Goal: Task Accomplishment & Management: Complete application form

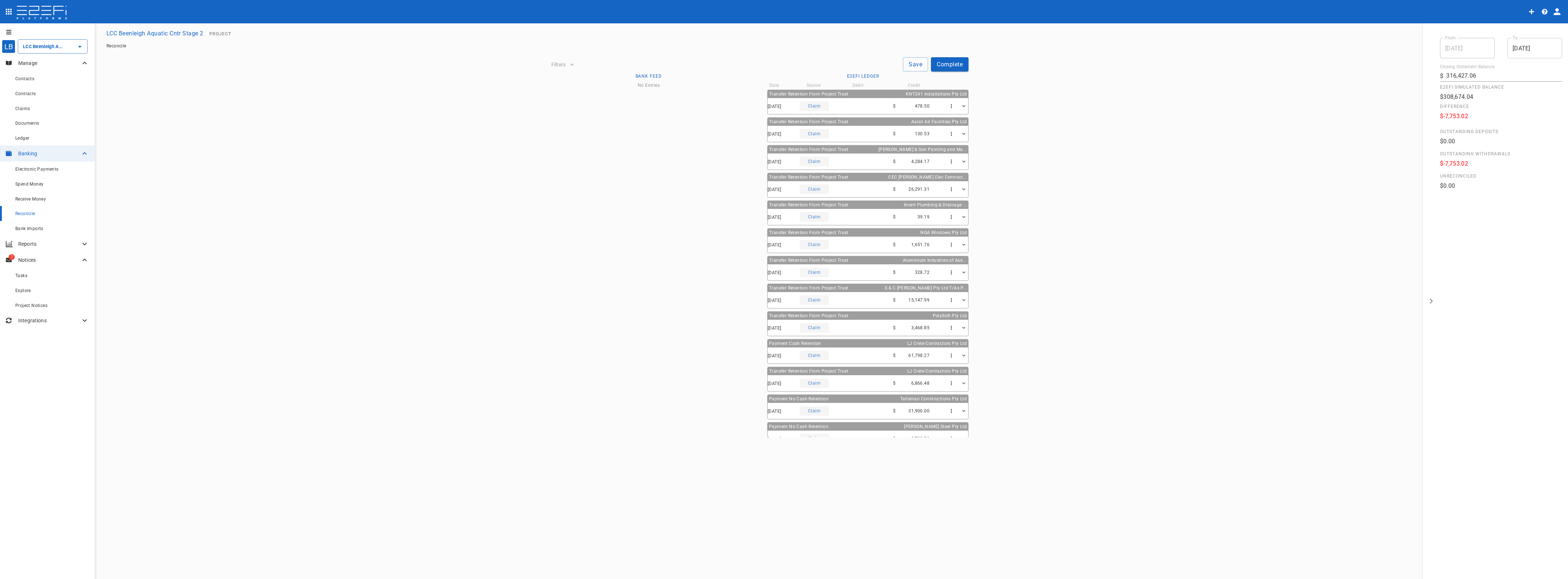
scroll to position [398, 0]
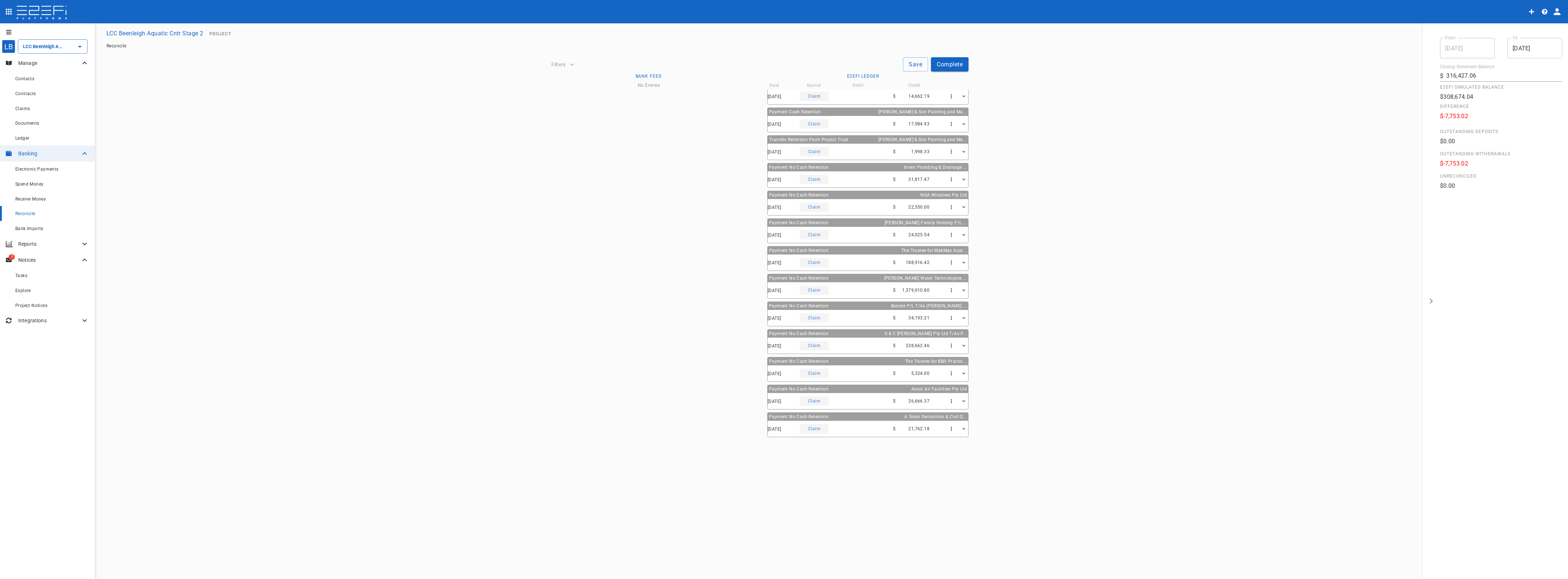
click at [1526, 46] on input "[DATE]" at bounding box center [1535, 48] width 55 height 21
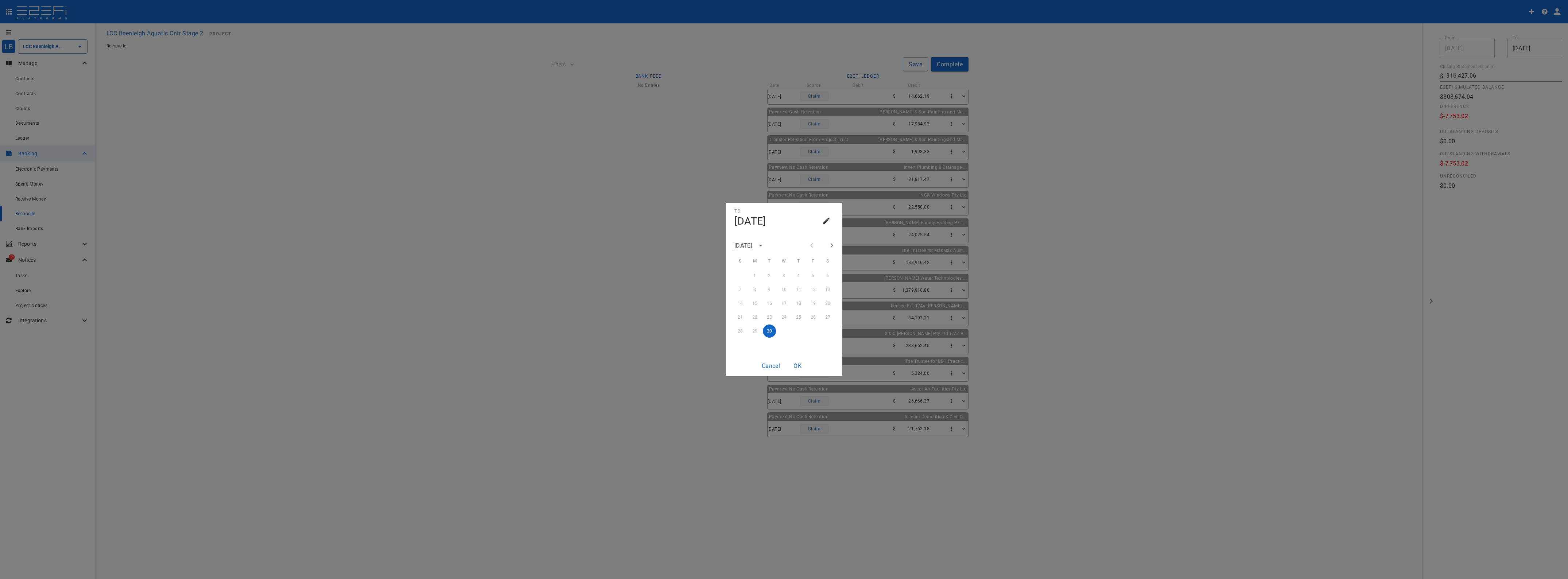
click at [769, 362] on button "Cancel" at bounding box center [771, 365] width 24 height 14
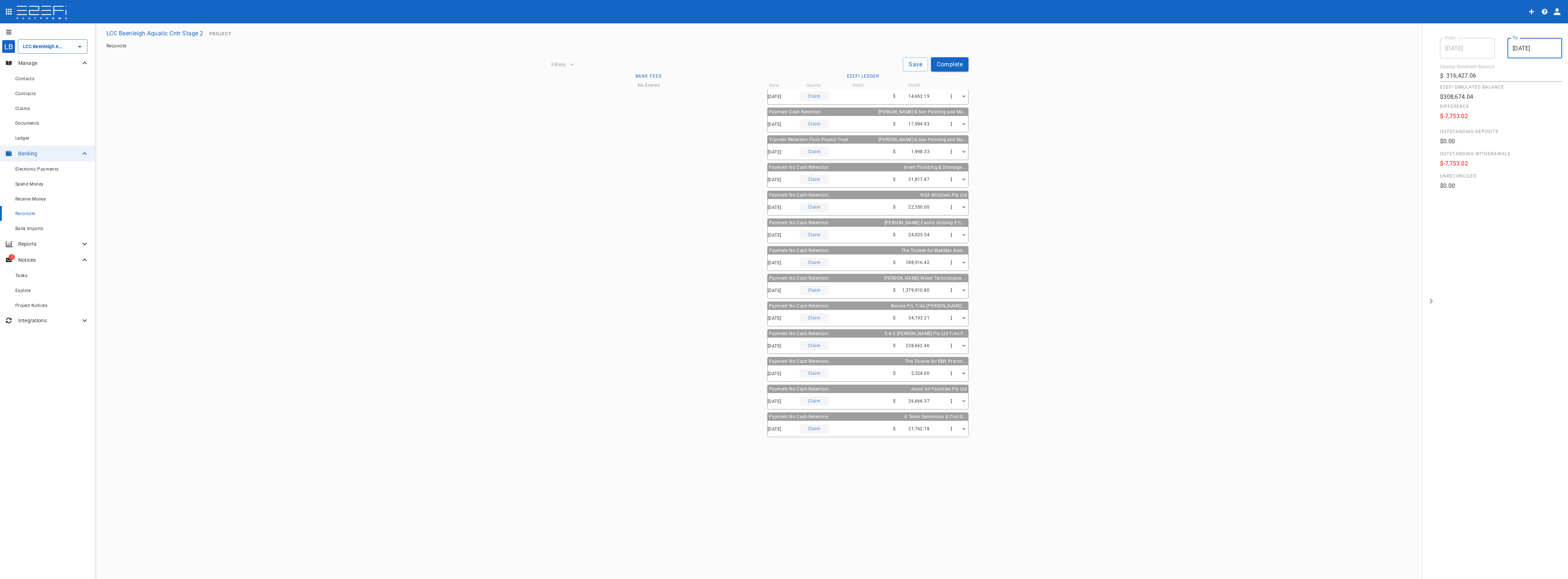
click at [1531, 47] on input "[DATE]" at bounding box center [1535, 48] width 55 height 21
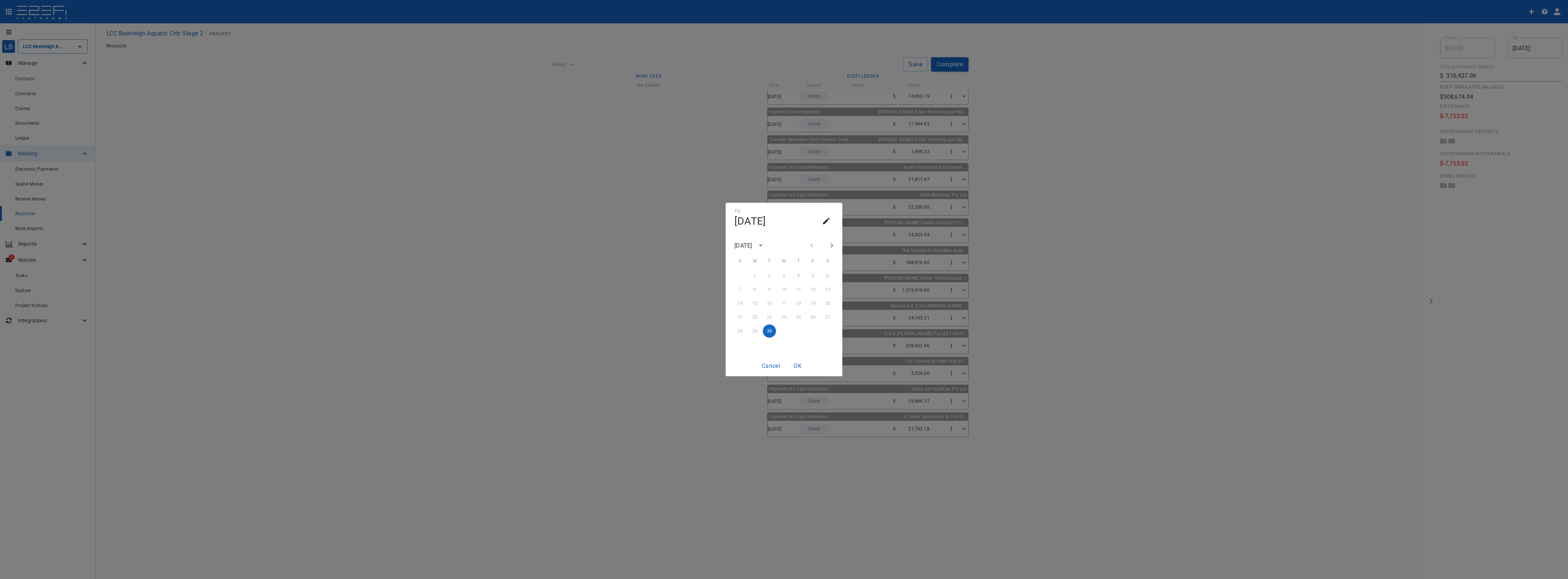
click at [765, 241] on icon "calendar view is open, switch to year view" at bounding box center [760, 245] width 9 height 9
click at [743, 259] on button "2025" at bounding box center [746, 259] width 26 height 13
click at [812, 246] on div at bounding box center [821, 245] width 32 height 12
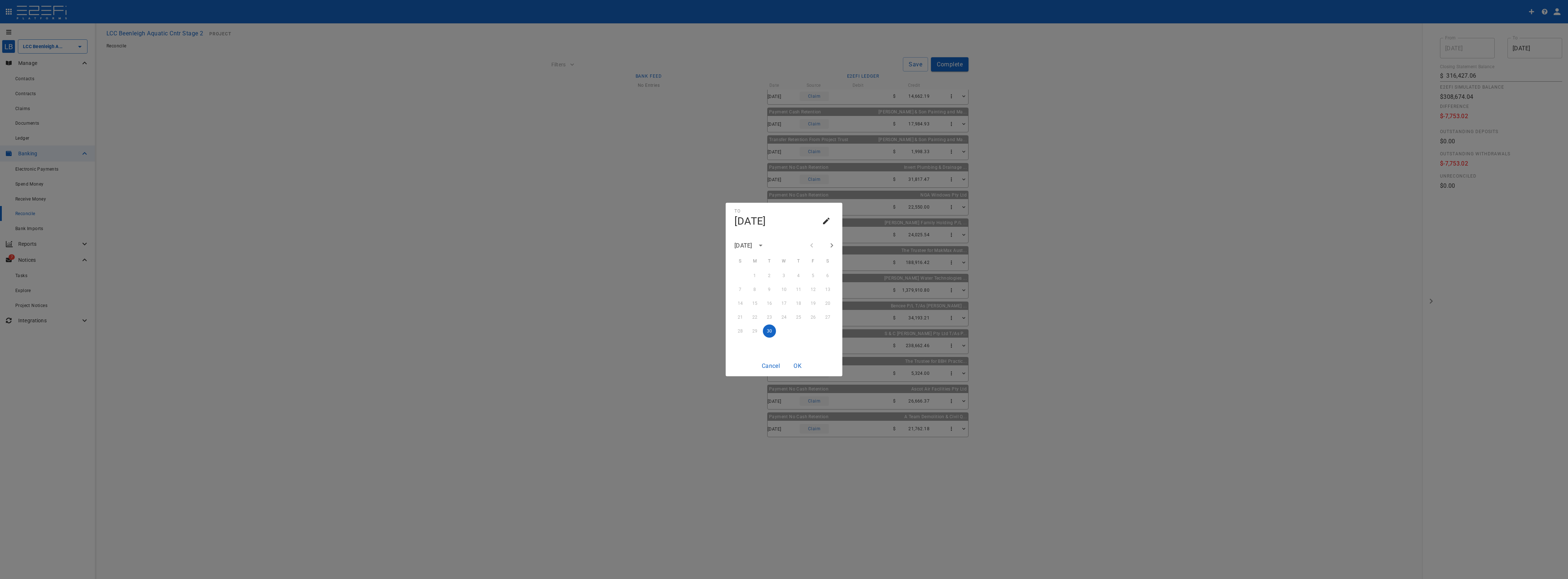
click at [812, 246] on div at bounding box center [821, 245] width 32 height 12
click at [835, 245] on icon "Next month" at bounding box center [831, 245] width 9 height 9
click at [1425, 309] on div "To [GEOGRAPHIC_DATA], Sep [DATE] S M T W T F S 1 2 3 4 5 6 7 8 9 10 11 12 13 14…" at bounding box center [784, 289] width 1568 height 579
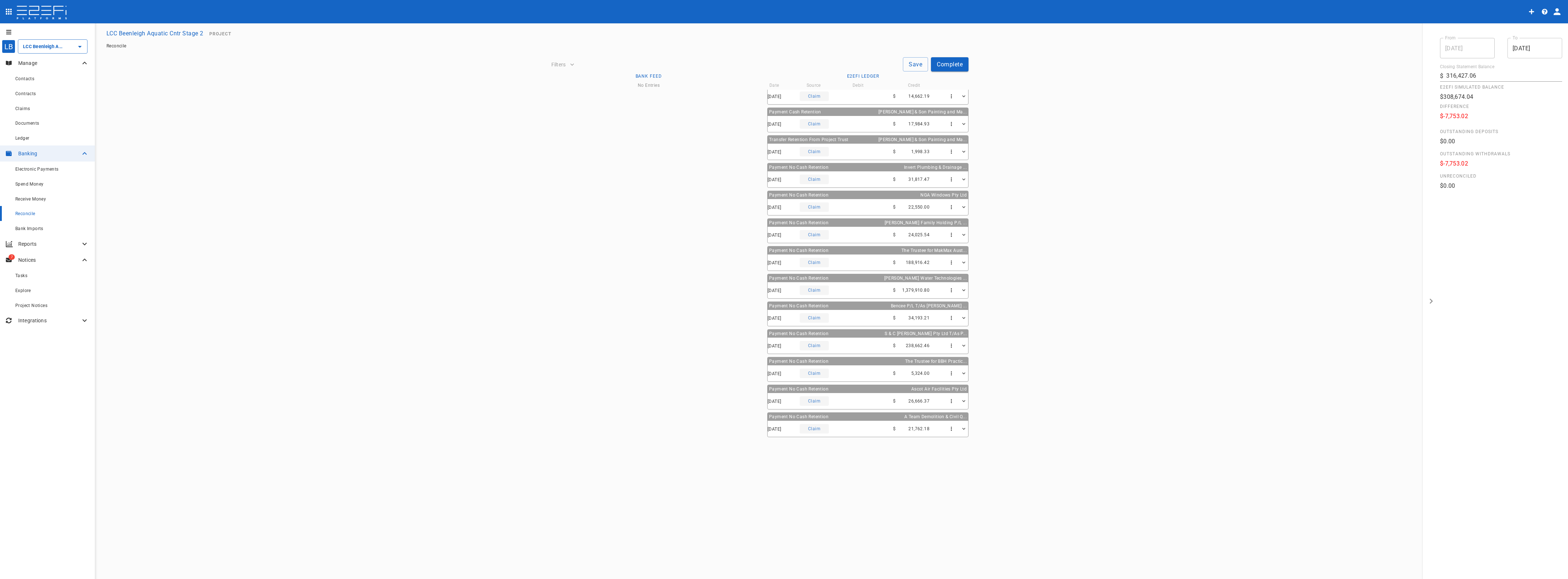
click at [24, 167] on span "Electronic Payments" at bounding box center [37, 169] width 43 height 5
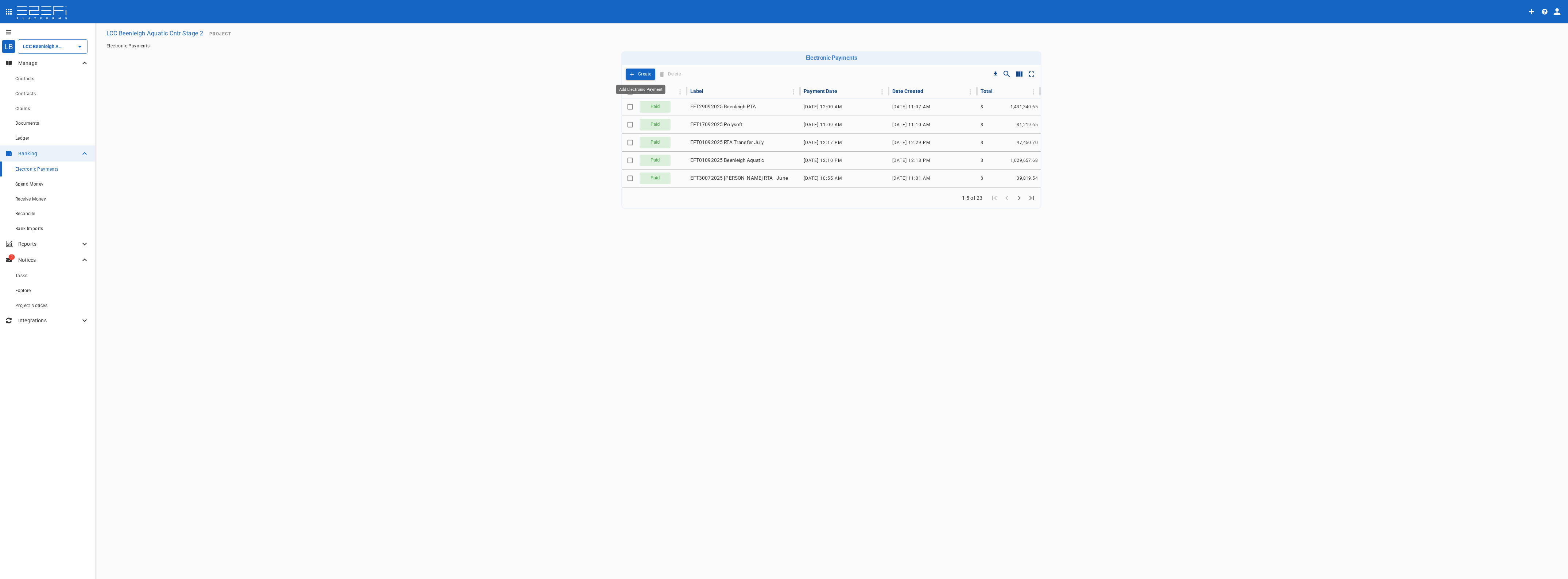
click at [639, 72] on p "Create" at bounding box center [645, 74] width 13 height 9
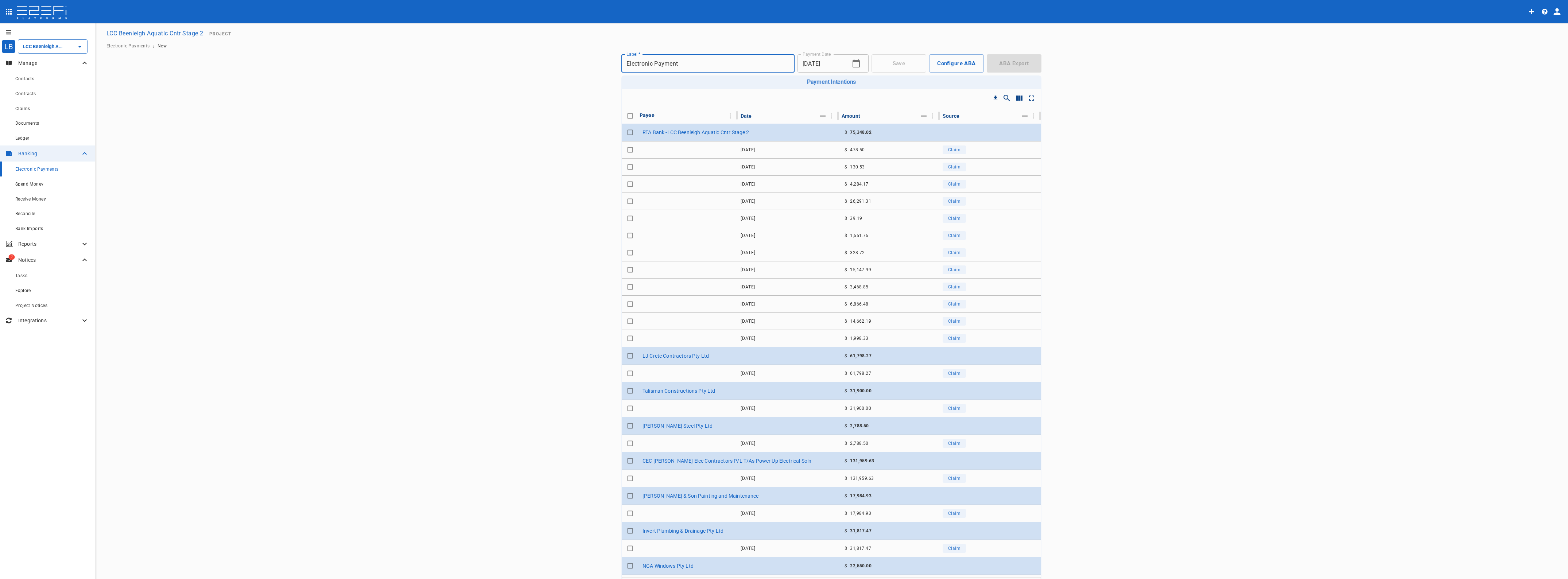
drag, startPoint x: 518, startPoint y: 54, endPoint x: 454, endPoint y: 51, distance: 64.1
click at [454, 51] on main "LCC Beenleigh Aquatic Cntr Stage 2 Project Electronic Payments › New Save Confi…" at bounding box center [831, 325] width 1455 height 597
drag, startPoint x: 710, startPoint y: 60, endPoint x: 635, endPoint y: 62, distance: 75.0
click at [635, 62] on input "EFT071025 PTA Ren Transfer" at bounding box center [708, 63] width 173 height 21
click at [662, 62] on input "EFT071025 PTA Ren Transfer" at bounding box center [708, 63] width 173 height 21
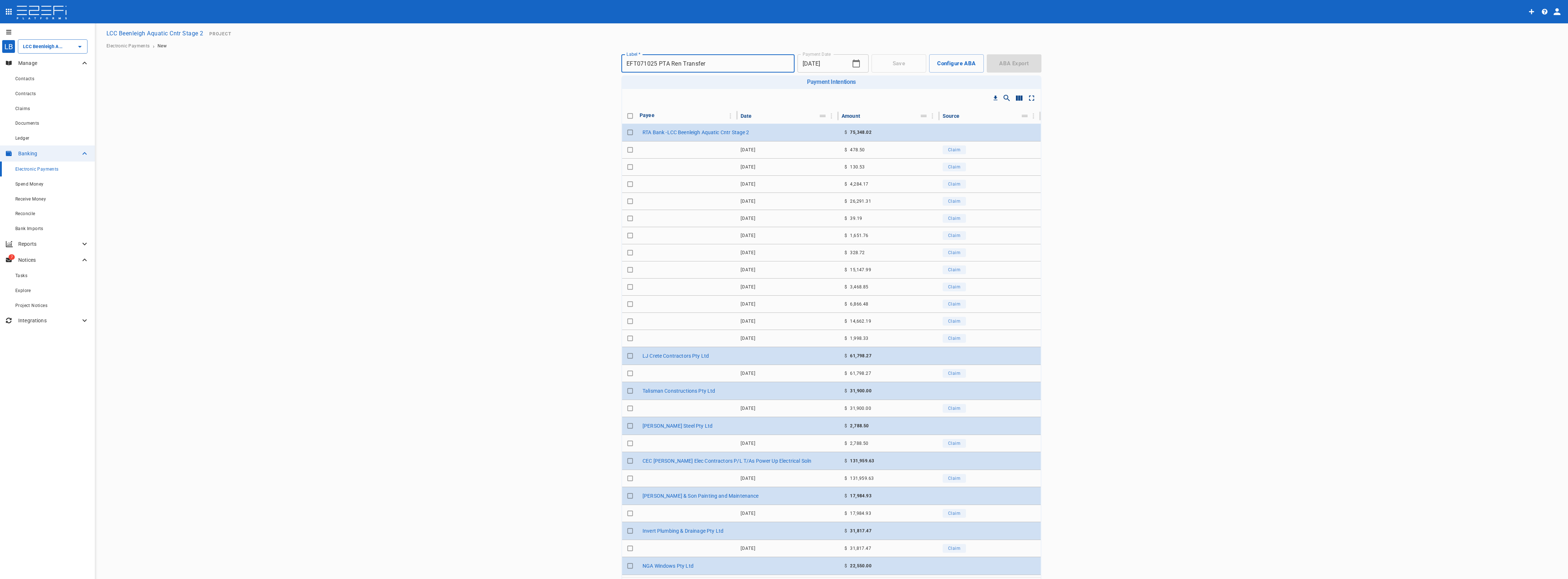
click at [662, 62] on input "EFT071025 PTA Ren Transfer" at bounding box center [708, 63] width 173 height 21
click at [664, 62] on input "EFT071025 Ren Transfer" at bounding box center [708, 63] width 173 height 21
drag, startPoint x: 703, startPoint y: 66, endPoint x: 634, endPoint y: 66, distance: 69.0
click at [634, 66] on input "EFT071025 Ren Transfer" at bounding box center [708, 63] width 173 height 21
click at [648, 64] on input "EFT16062025 Beenleigh RTA June" at bounding box center [708, 63] width 173 height 21
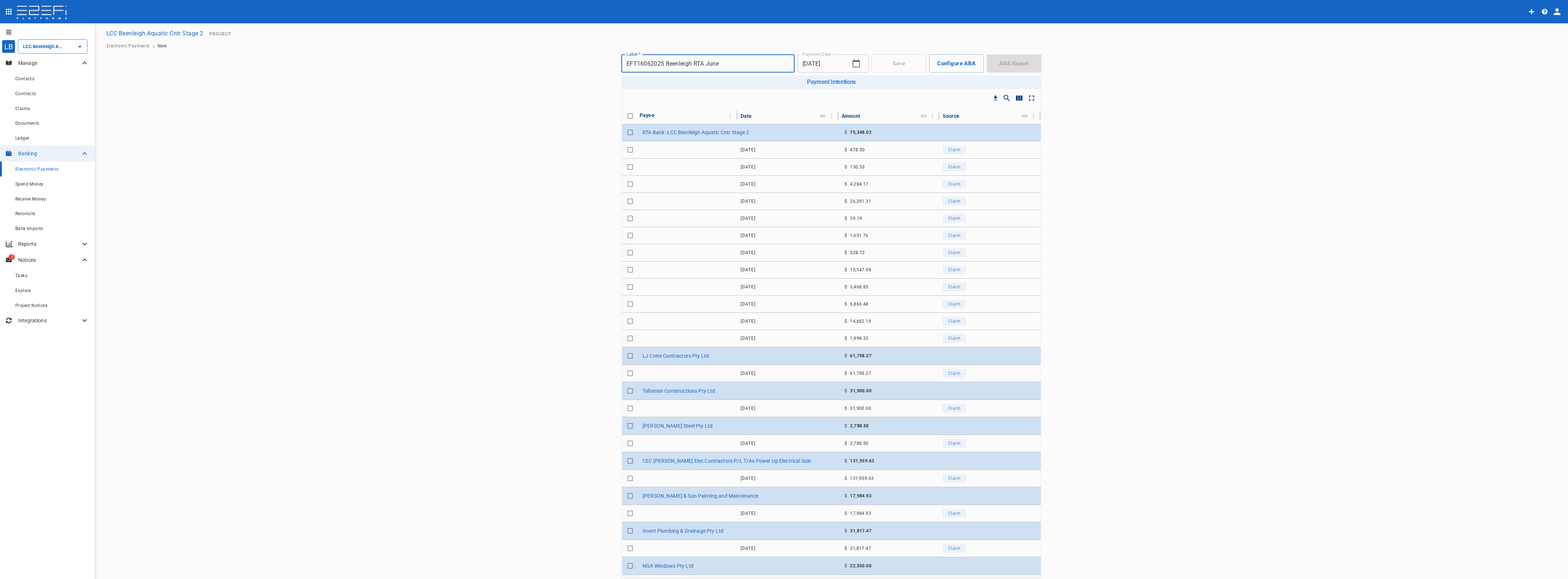
drag, startPoint x: 635, startPoint y: 62, endPoint x: 647, endPoint y: 66, distance: 12.6
click at [647, 66] on input "EFT16062025 Beenleigh RTA June" at bounding box center [708, 63] width 173 height 21
click at [712, 63] on input "EFT07102025 Beenleigh RTA June" at bounding box center [708, 63] width 173 height 21
click at [712, 62] on input "EFT07102025 Beenleigh RTA June" at bounding box center [708, 63] width 173 height 21
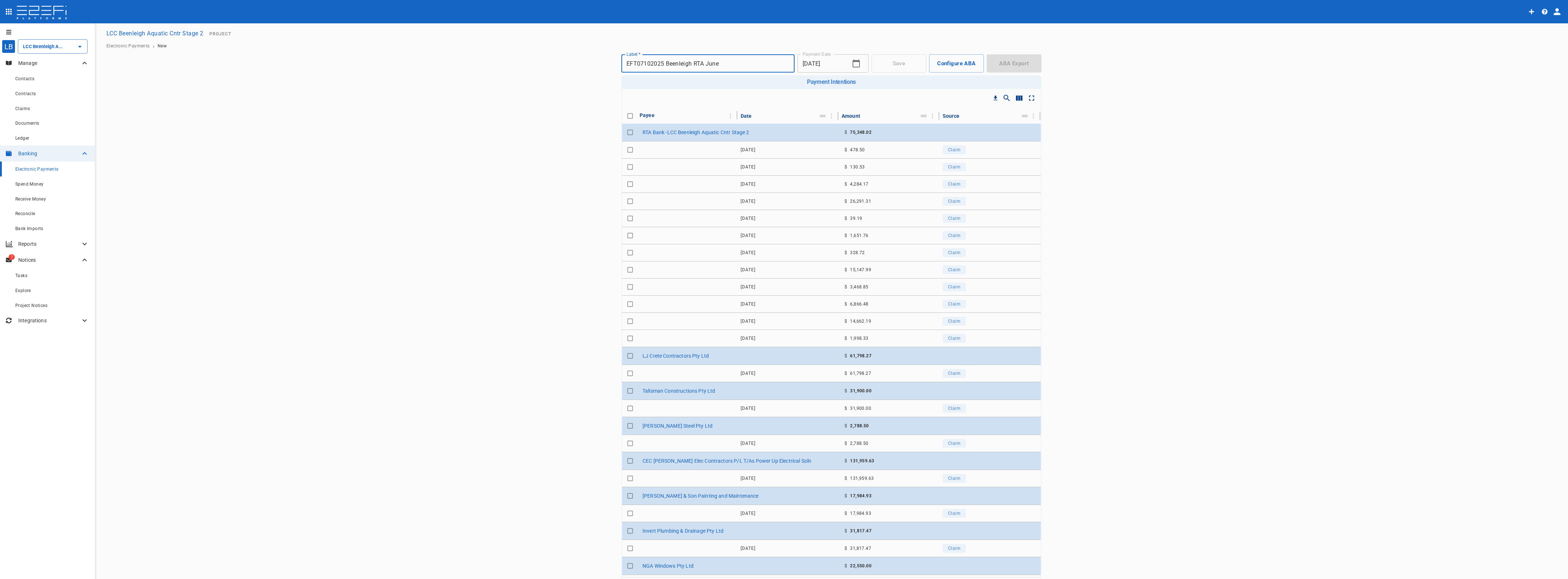
click at [712, 62] on input "EFT07102025 Beenleigh RTA June" at bounding box center [708, 63] width 173 height 21
type input "EFT07102025 Beenleigh RTA Aug"
click at [1127, 92] on main "LCC Beenleigh Aquatic Cntr Stage 2 Project Electronic Payments › New Save Confi…" at bounding box center [831, 325] width 1455 height 597
click at [626, 132] on input "Toggle select row" at bounding box center [630, 132] width 10 height 10
checkbox input "true"
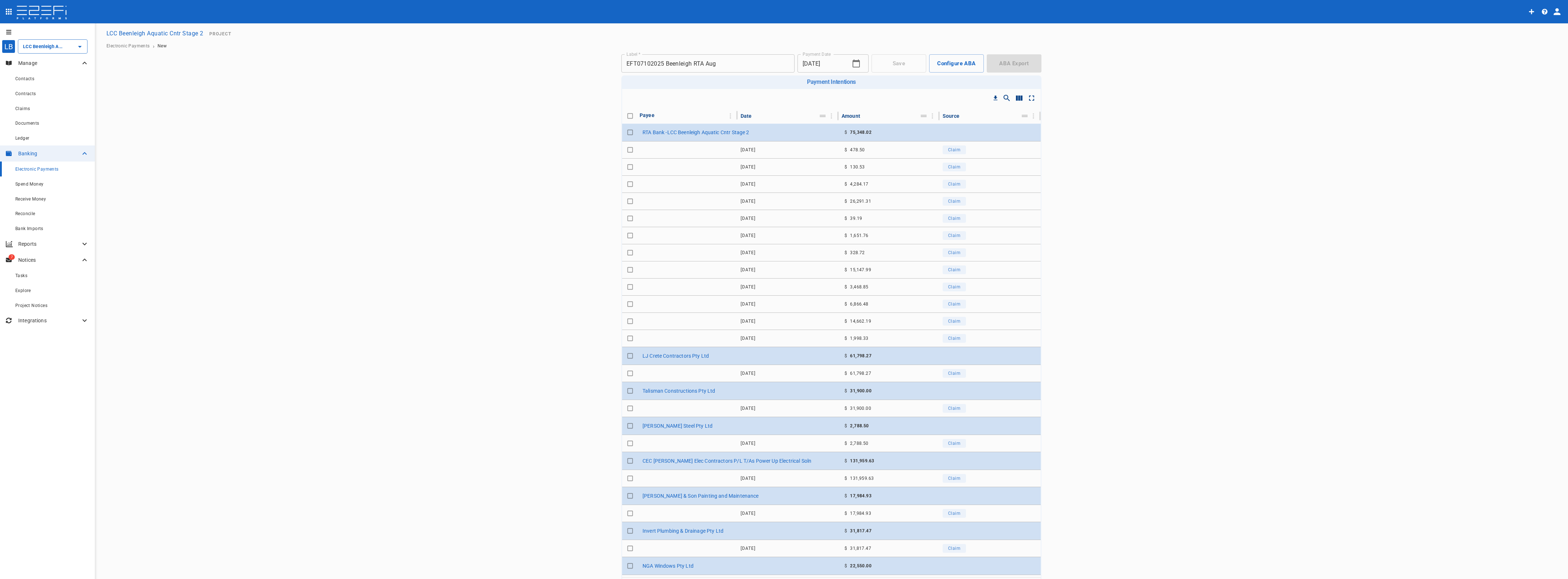
checkbox input "true"
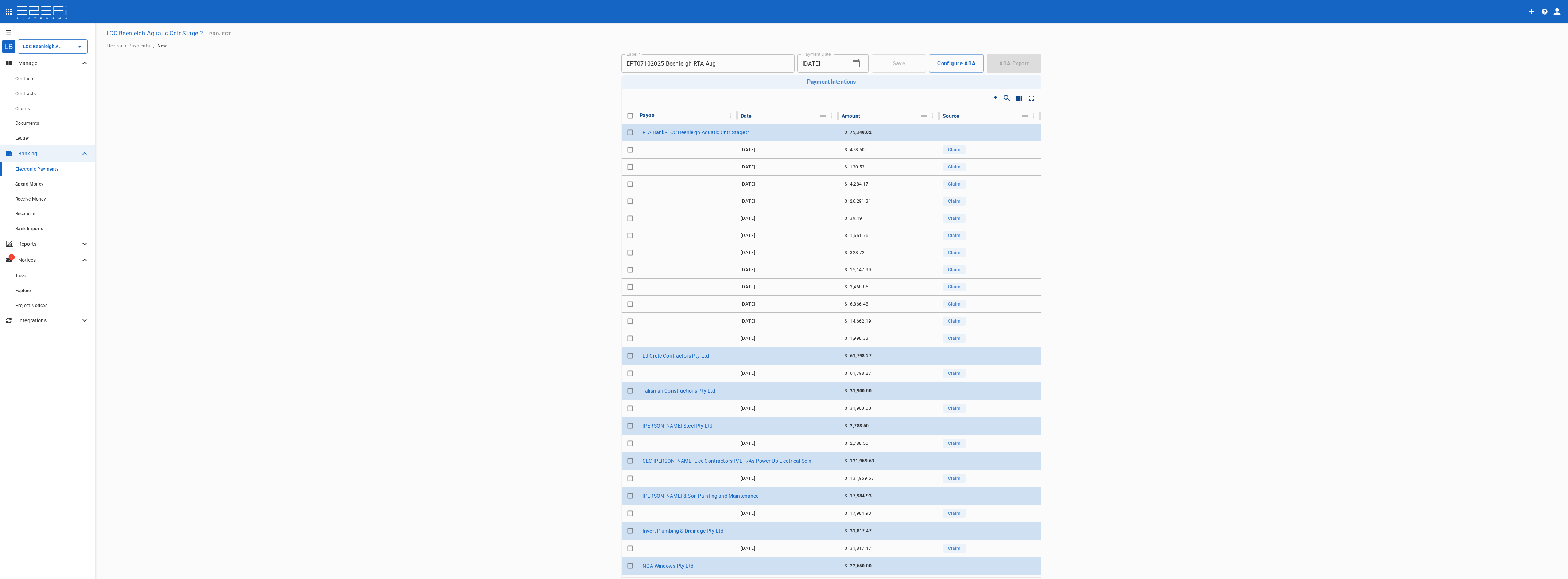
checkbox input "true"
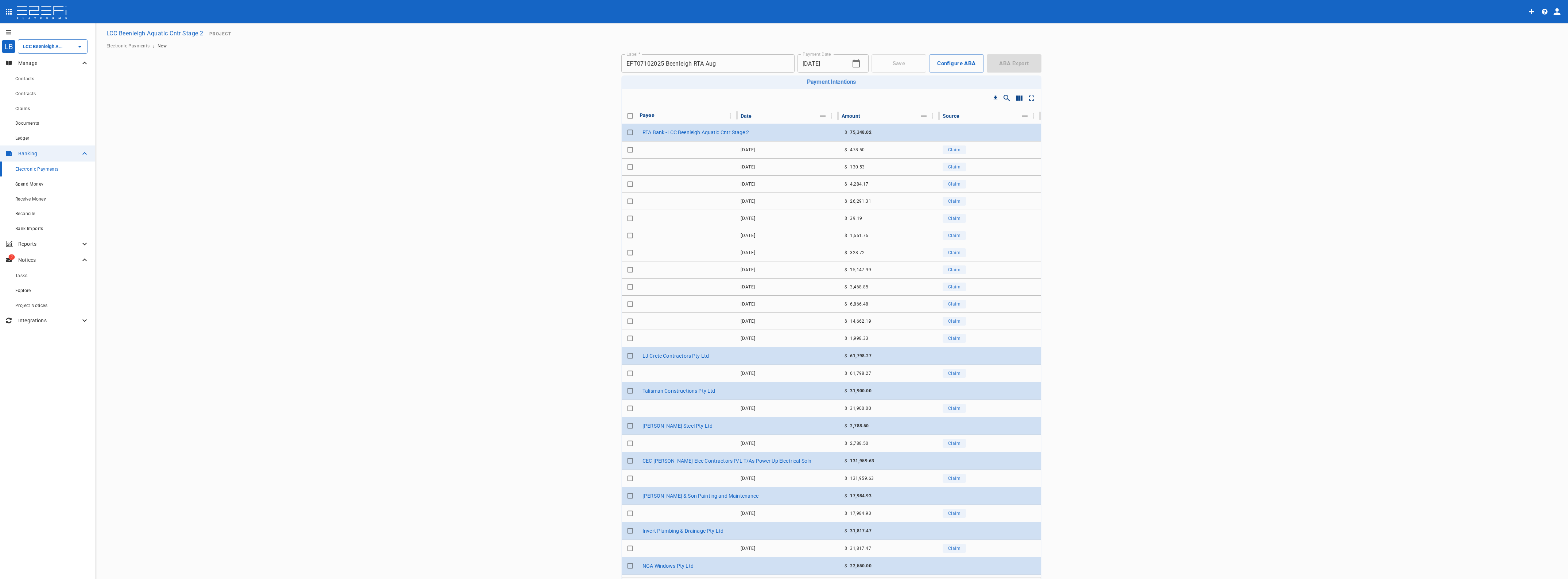
checkbox input "true"
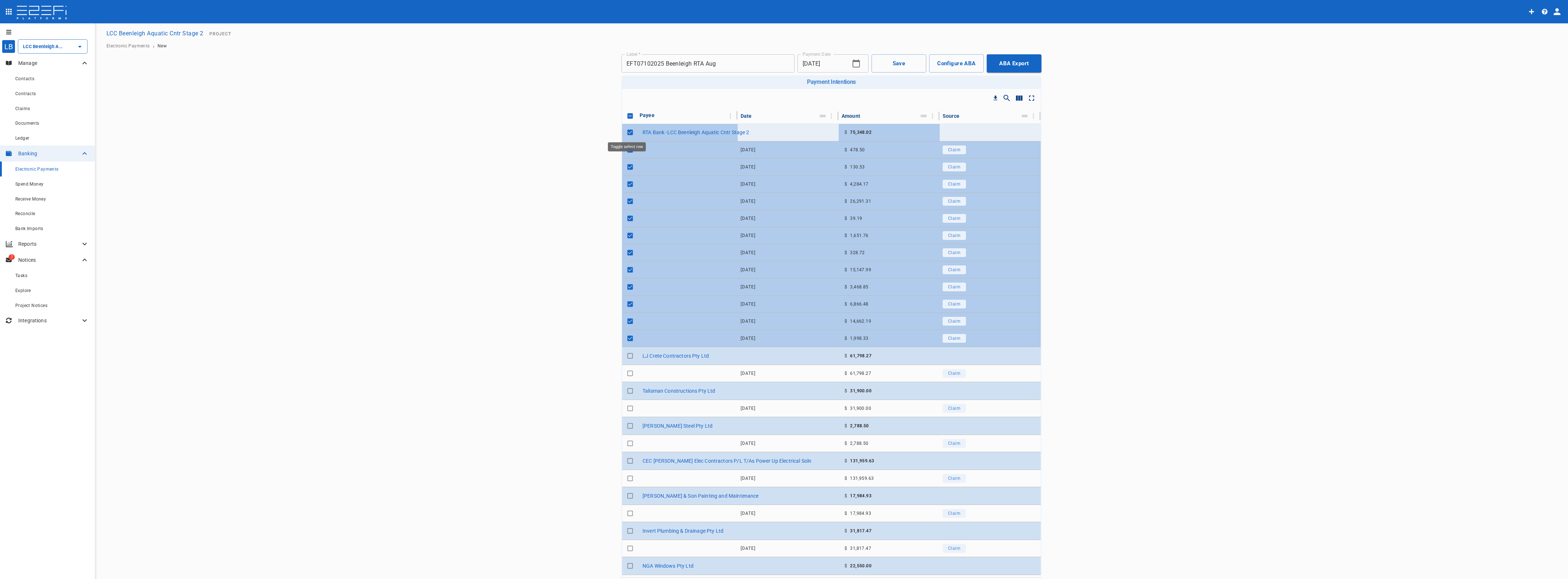
click at [626, 132] on input "Toggle select row" at bounding box center [630, 132] width 10 height 10
checkbox input "true"
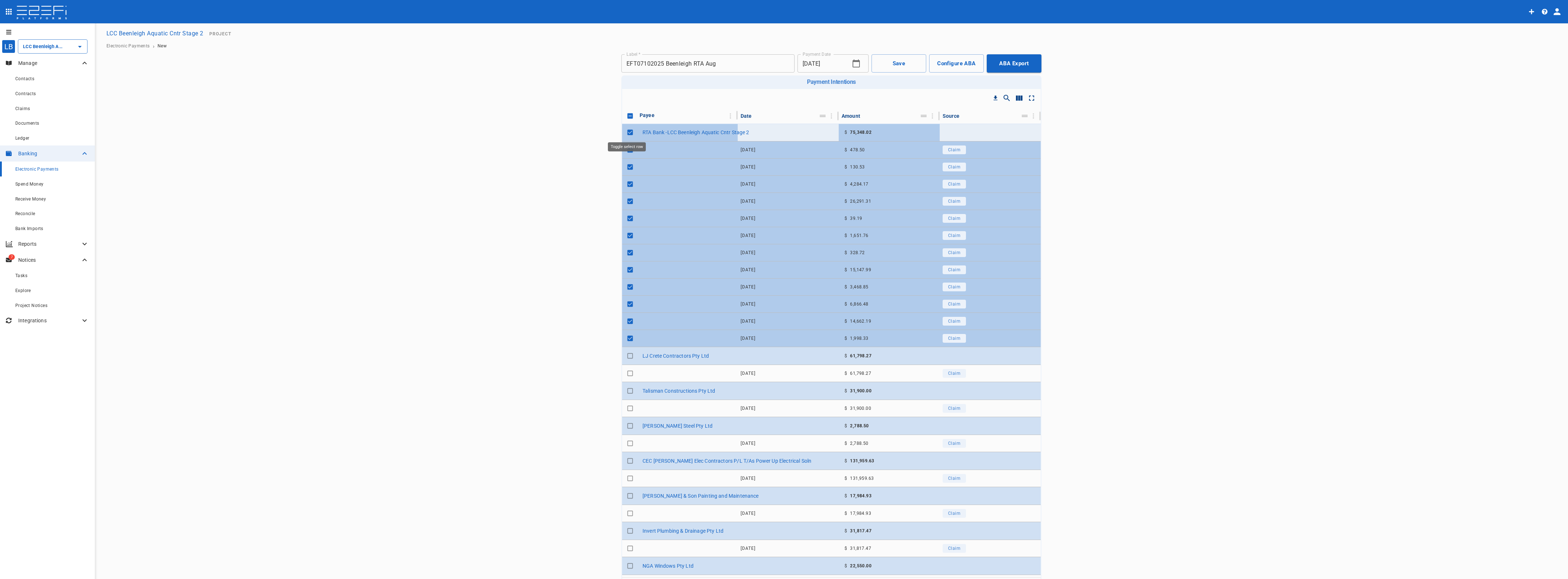
checkbox input "true"
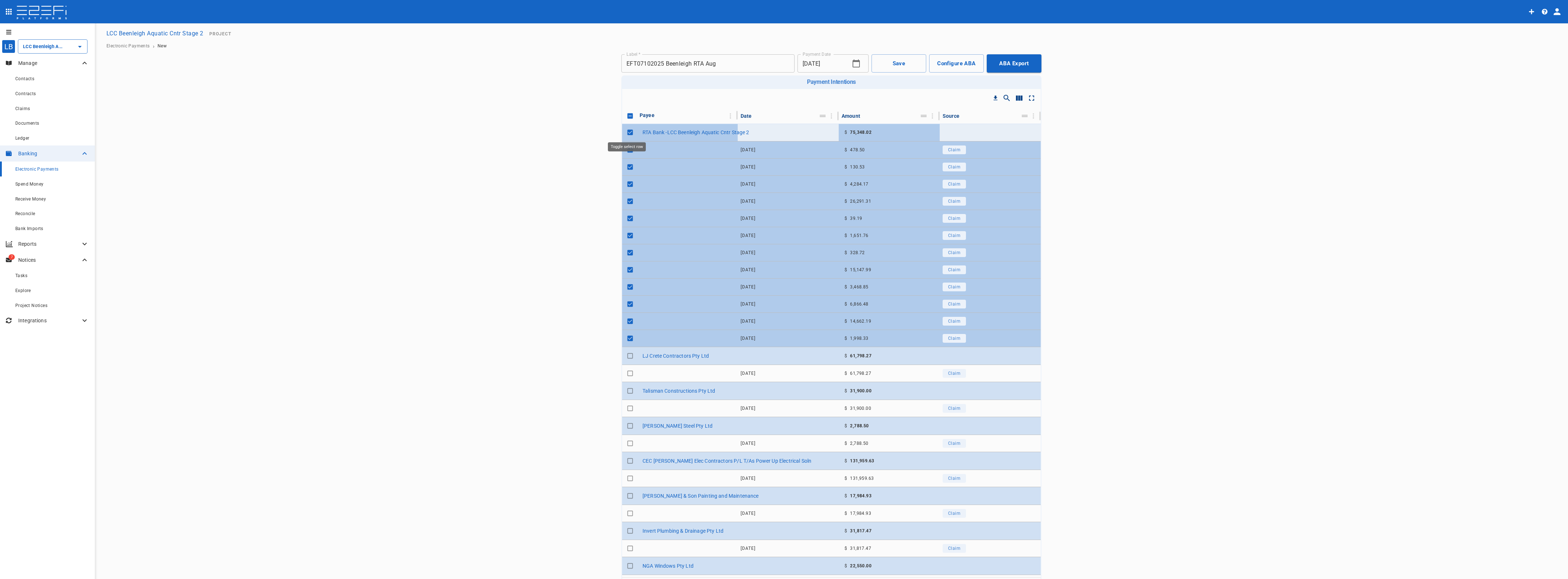
checkbox input "true"
click at [625, 132] on input "Toggle select row" at bounding box center [630, 132] width 10 height 10
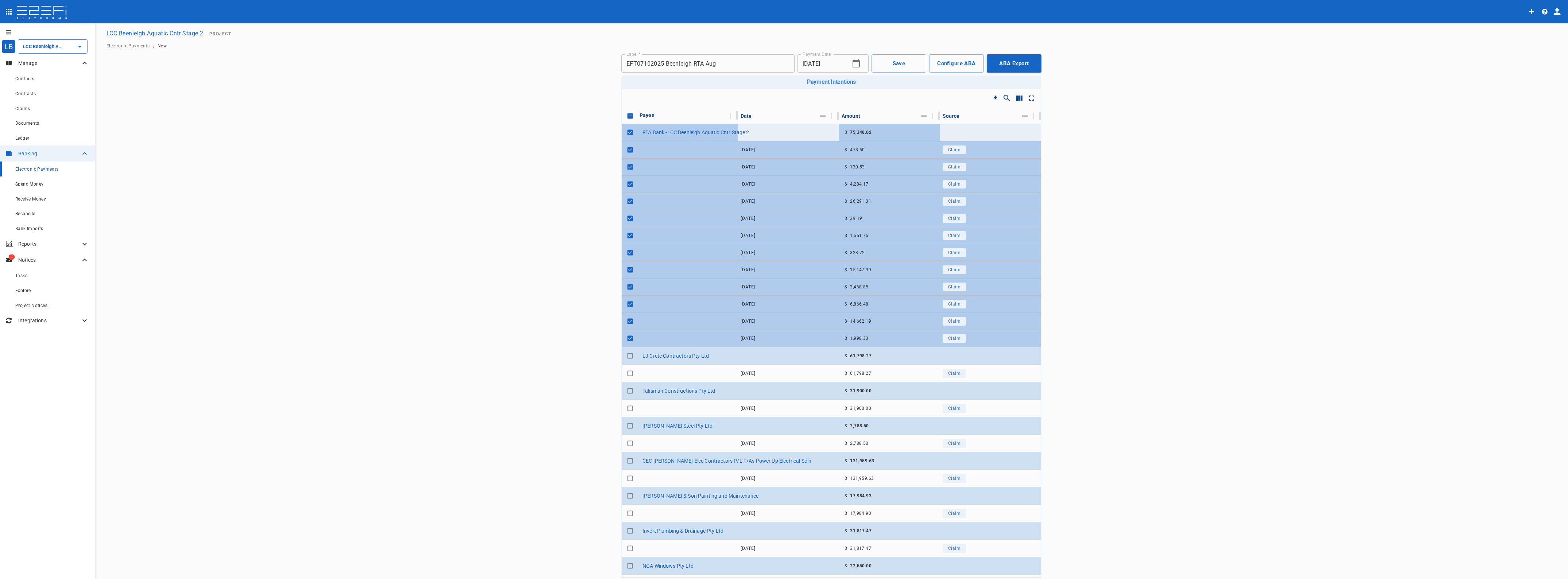
checkbox input "true"
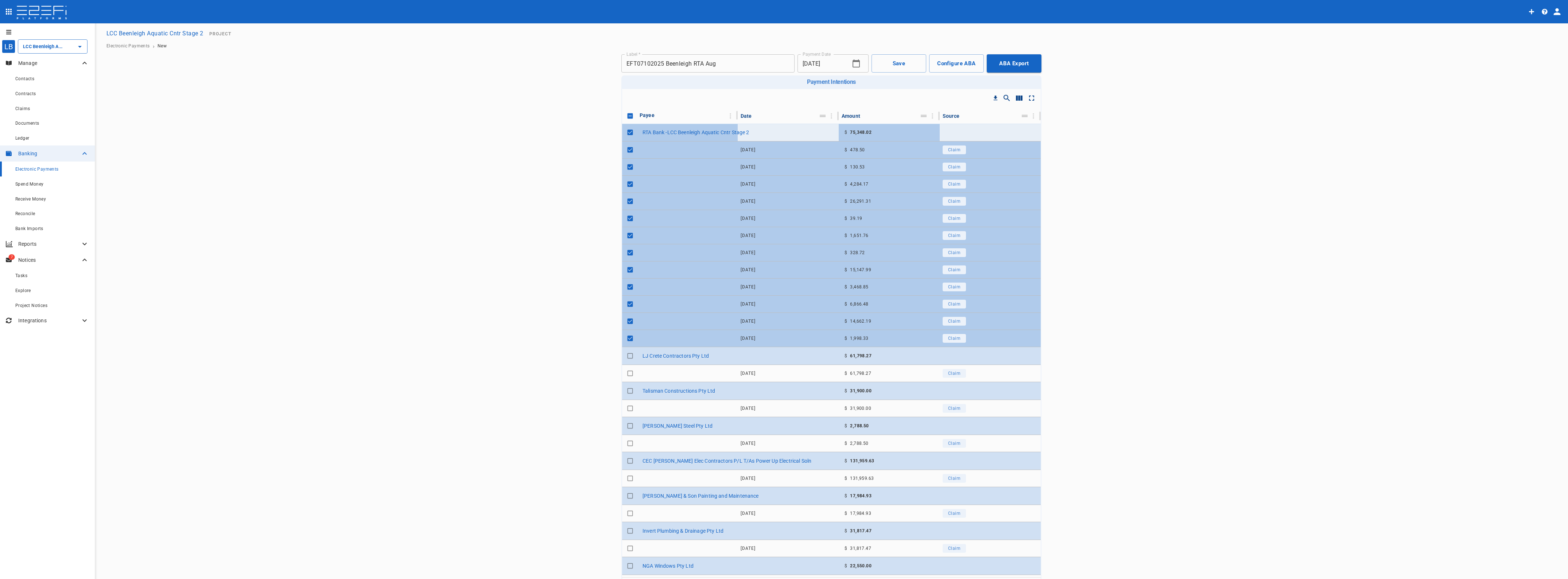
checkbox input "true"
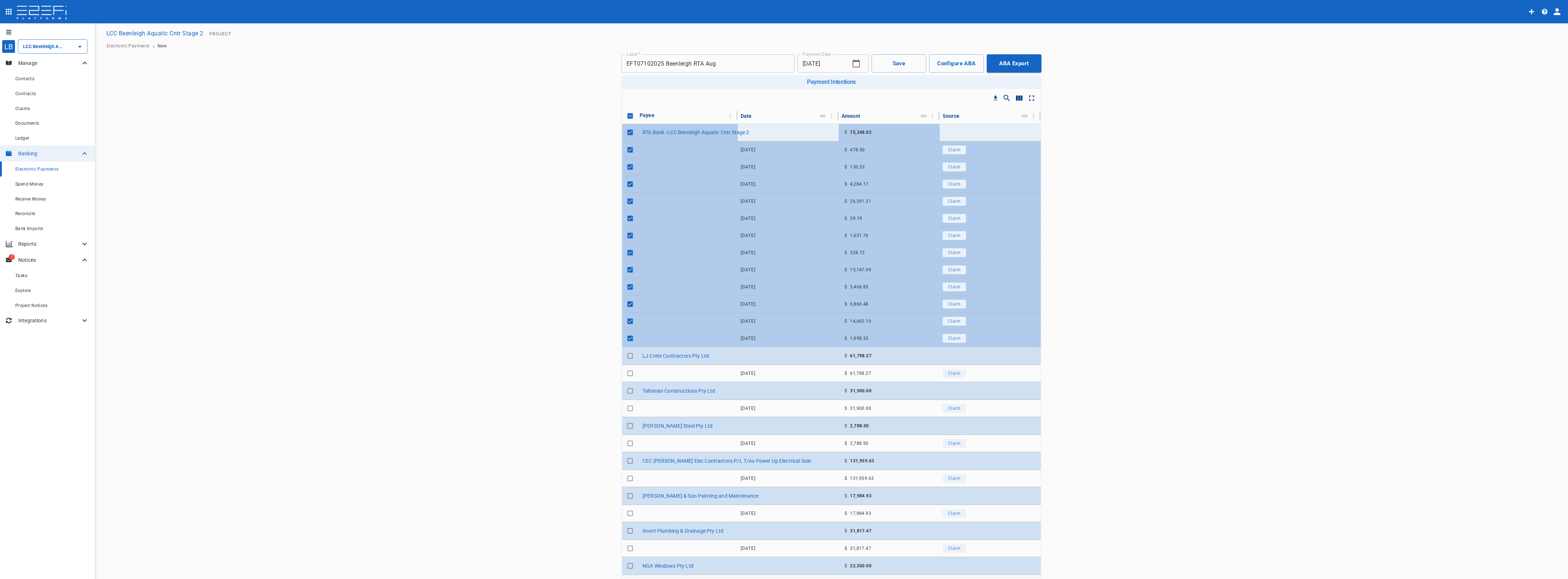
checkbox input "true"
click at [625, 149] on input "Toggle select row" at bounding box center [630, 150] width 10 height 10
checkbox input "false"
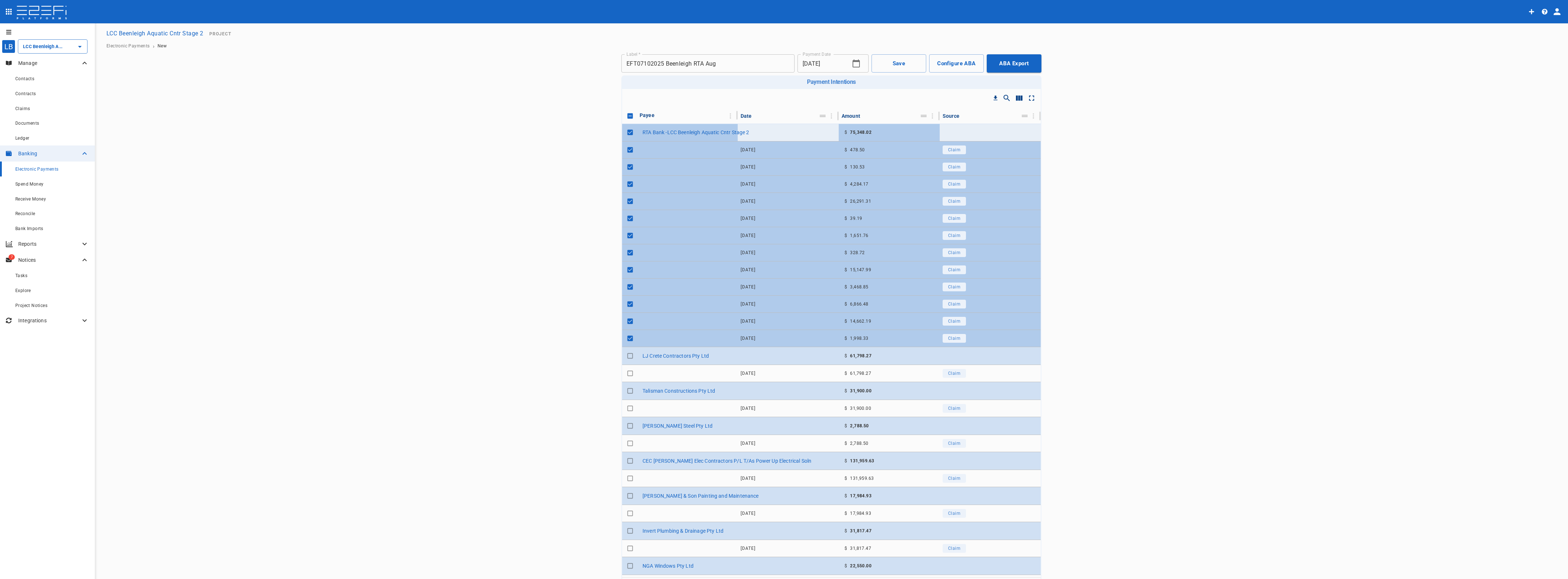
checkbox input "false"
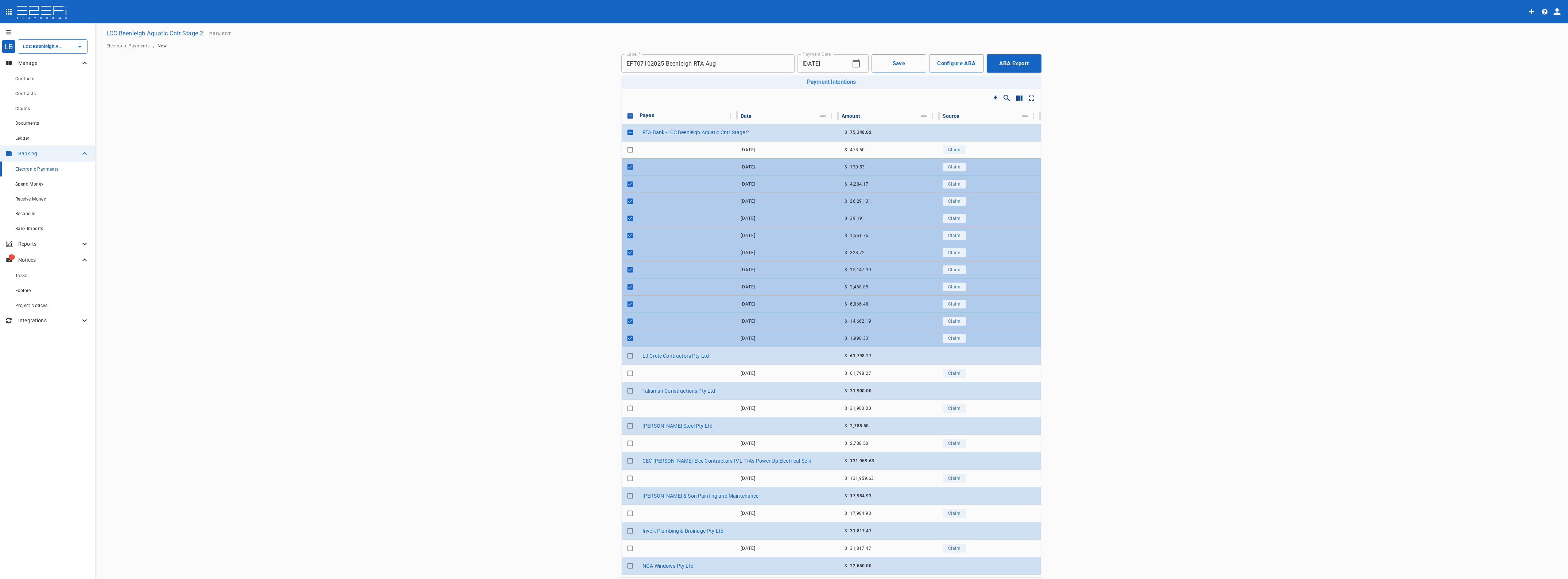
click at [627, 165] on input "Toggle select row" at bounding box center [630, 167] width 10 height 10
checkbox input "false"
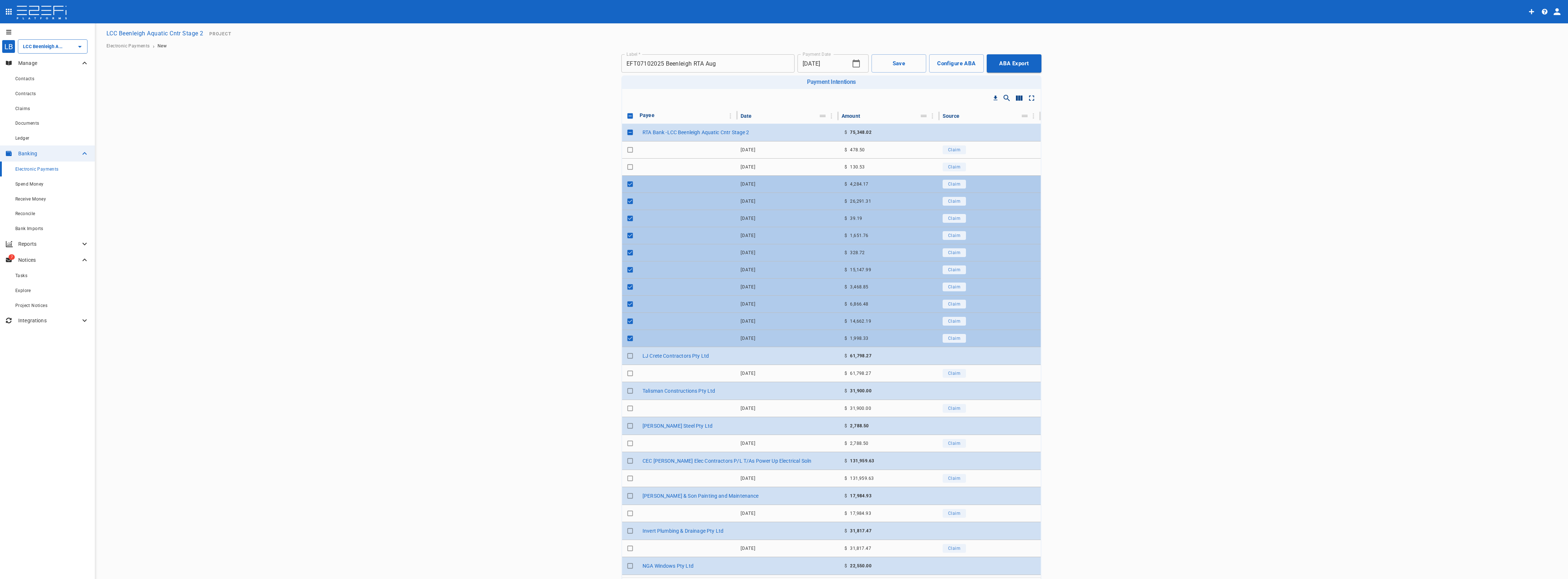
click at [626, 180] on input "Toggle select row" at bounding box center [630, 184] width 10 height 10
checkbox input "false"
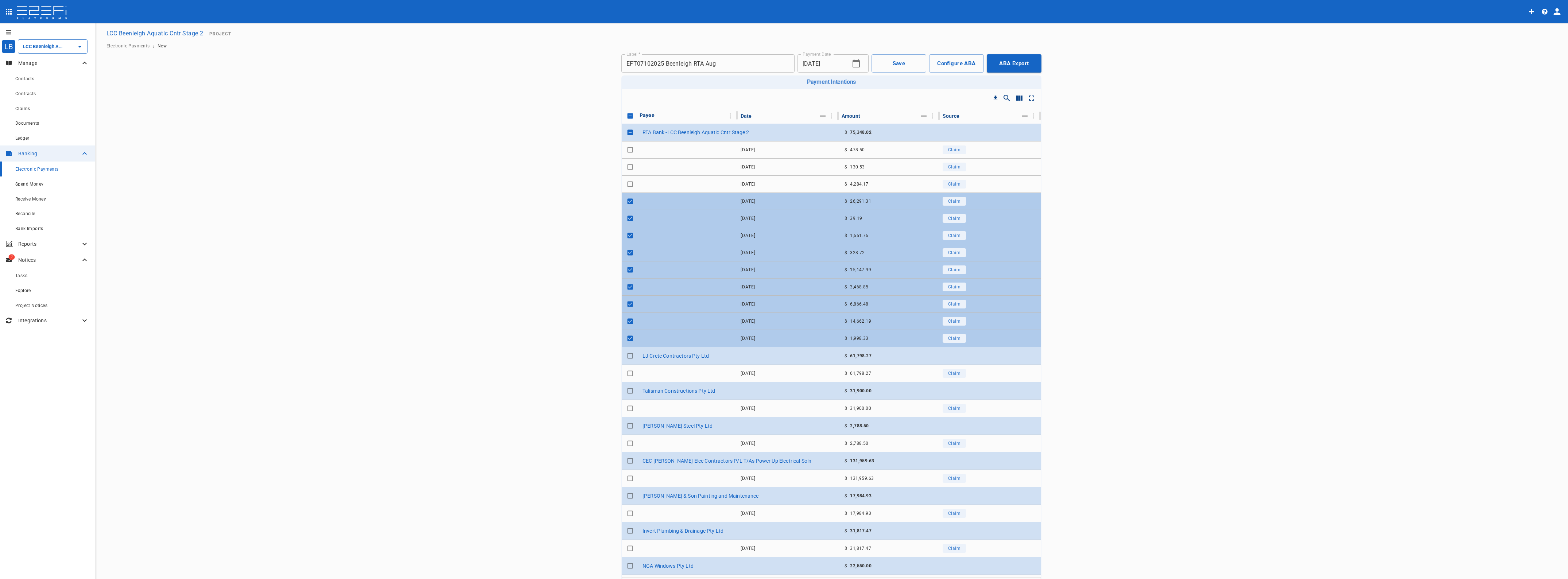
click at [626, 202] on input "Toggle select row" at bounding box center [630, 201] width 10 height 10
checkbox input "false"
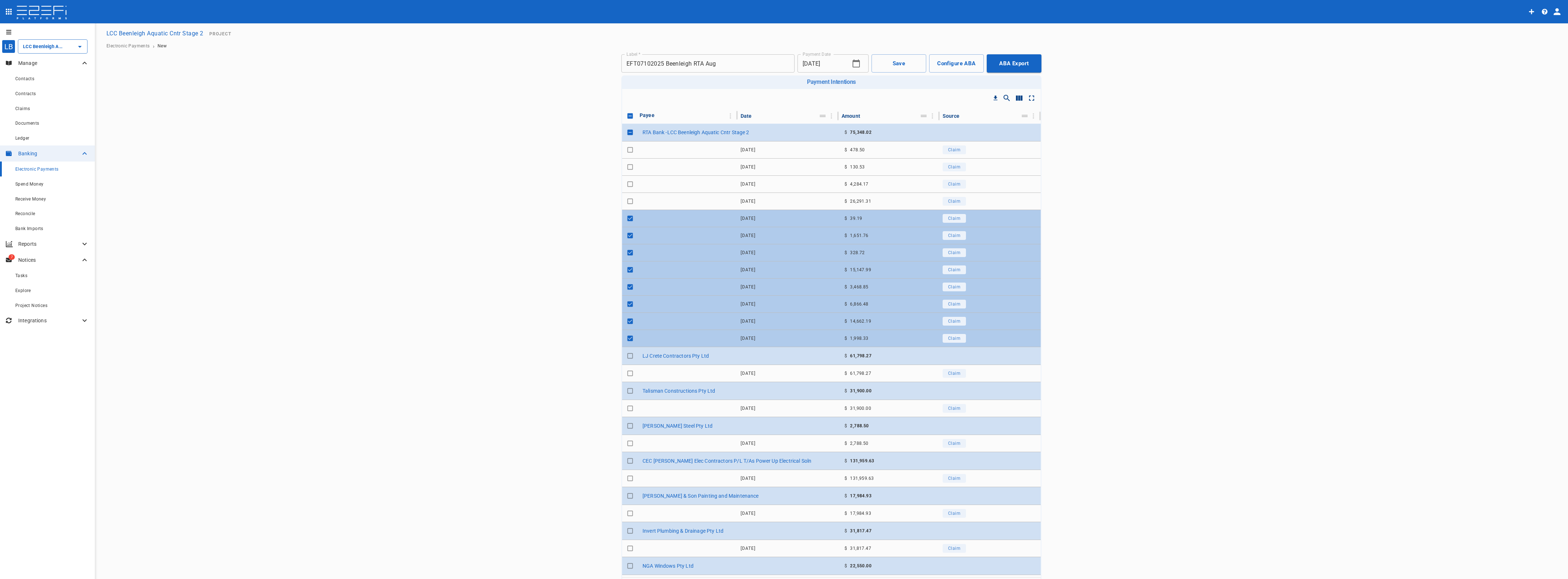
click at [625, 218] on input "Toggle select row" at bounding box center [630, 218] width 10 height 10
checkbox input "false"
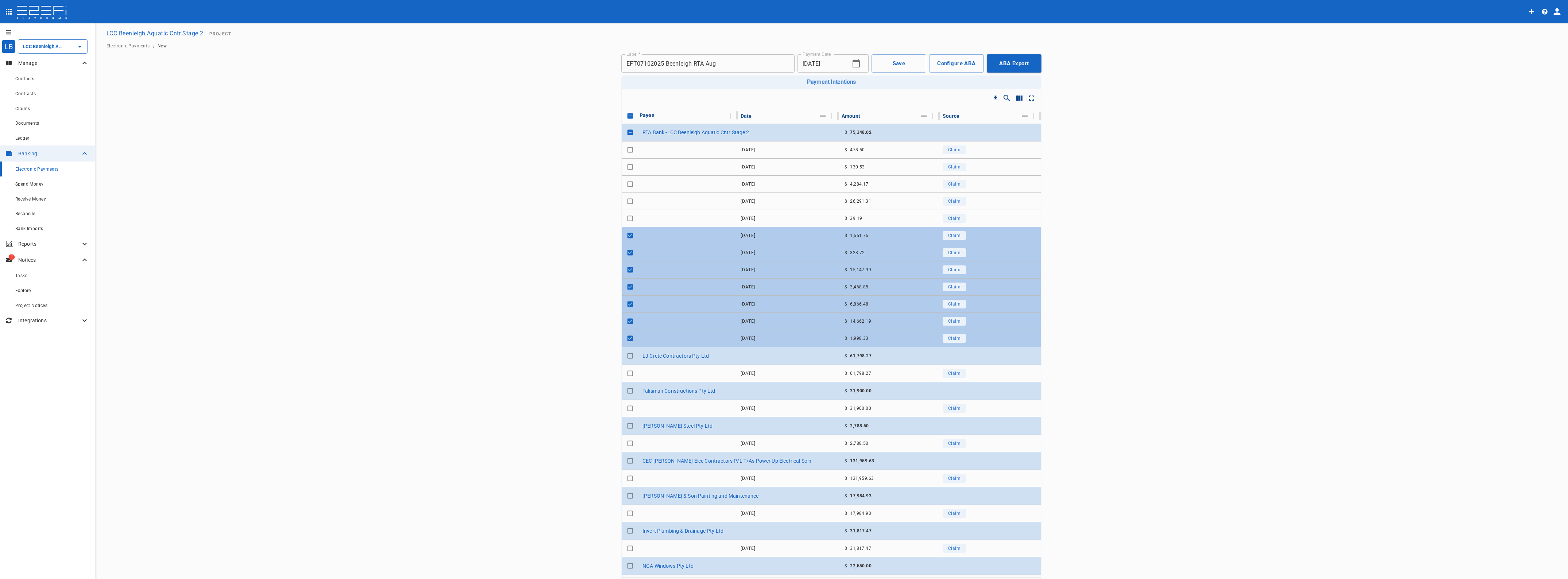
click at [628, 240] on input "Toggle select row" at bounding box center [630, 236] width 10 height 10
checkbox input "false"
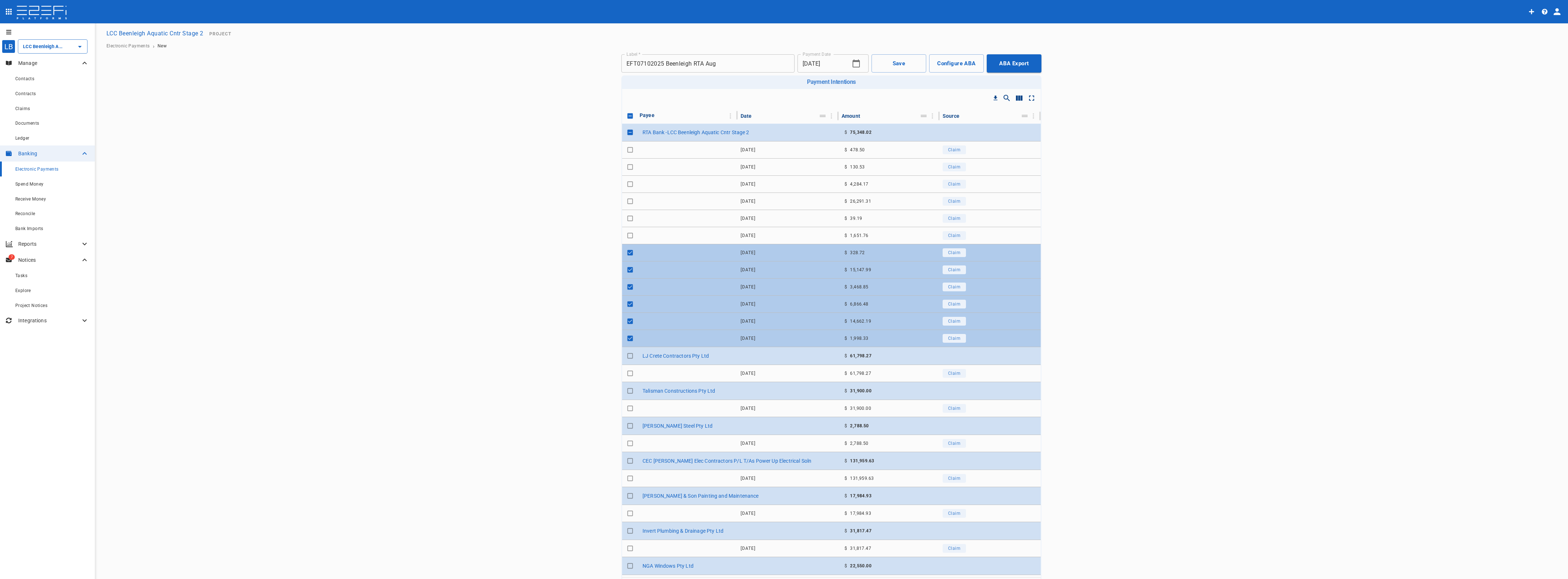
click at [625, 251] on input "Toggle select row" at bounding box center [630, 253] width 10 height 10
checkbox input "false"
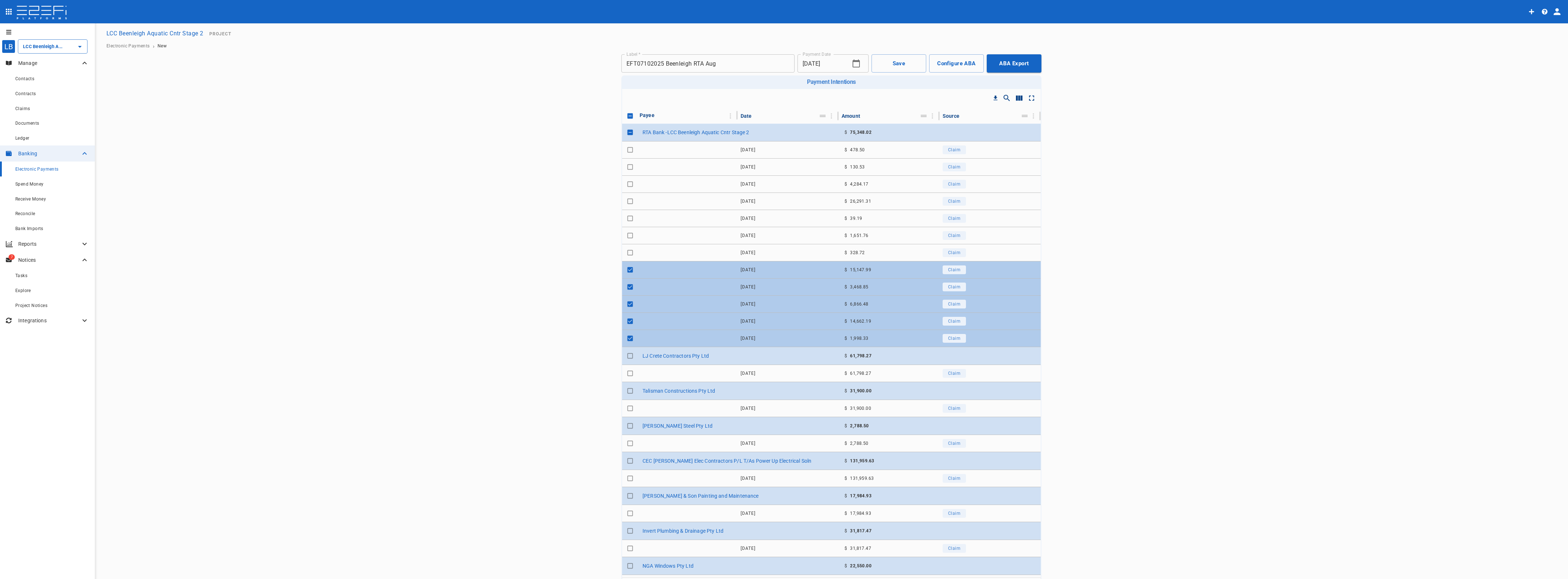
click at [626, 270] on input "Toggle select row" at bounding box center [630, 270] width 10 height 10
checkbox input "false"
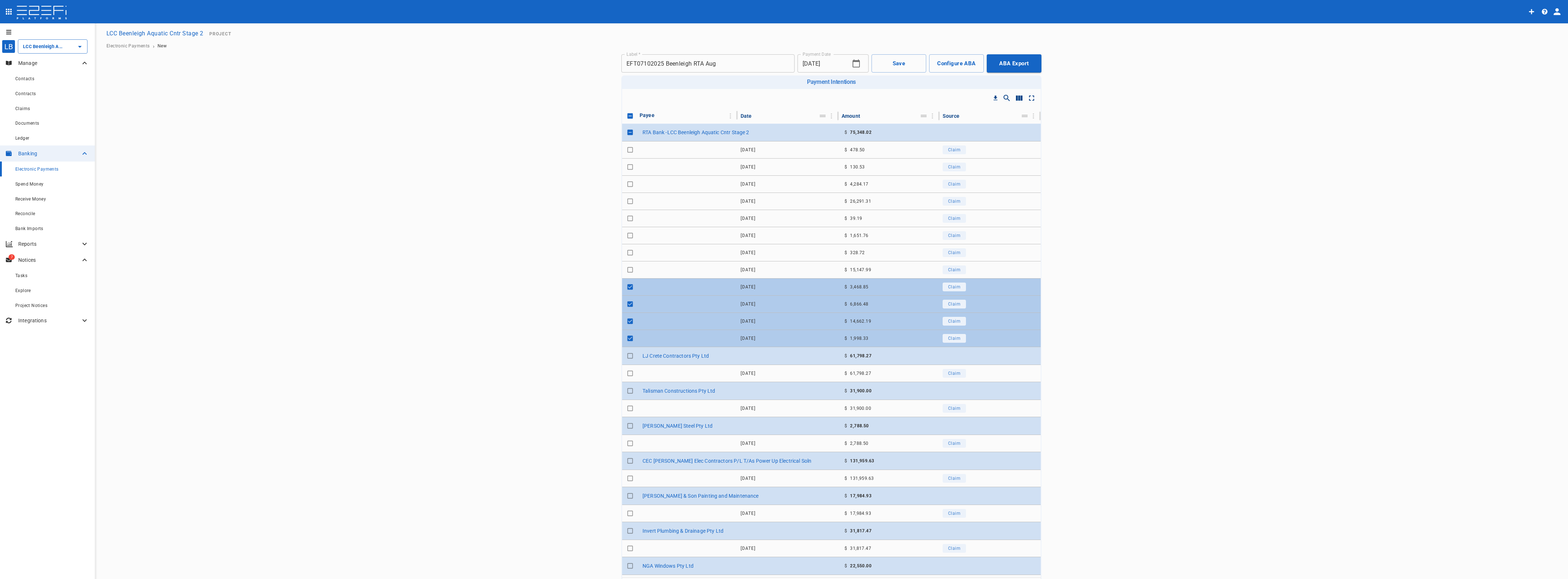
click at [629, 285] on input "Toggle select row" at bounding box center [630, 287] width 10 height 10
checkbox input "false"
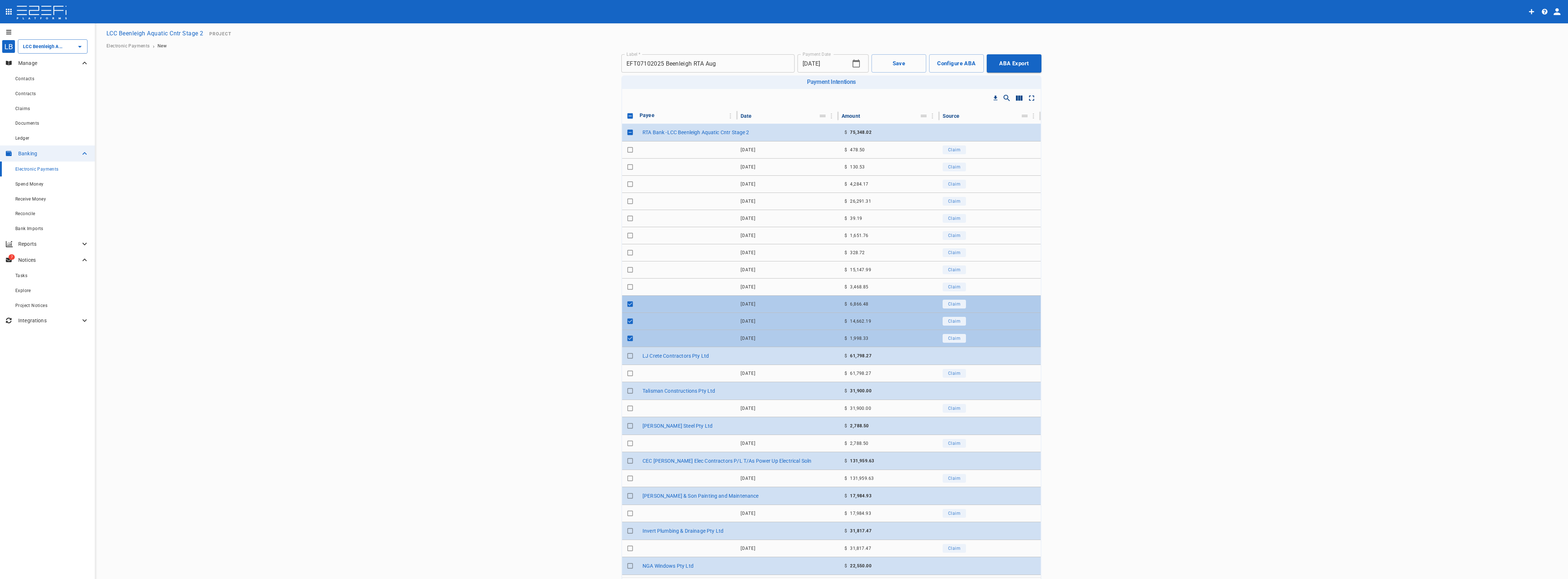
drag, startPoint x: 628, startPoint y: 301, endPoint x: 628, endPoint y: 309, distance: 8.0
click at [628, 303] on input "Toggle select row" at bounding box center [630, 304] width 10 height 10
checkbox input "false"
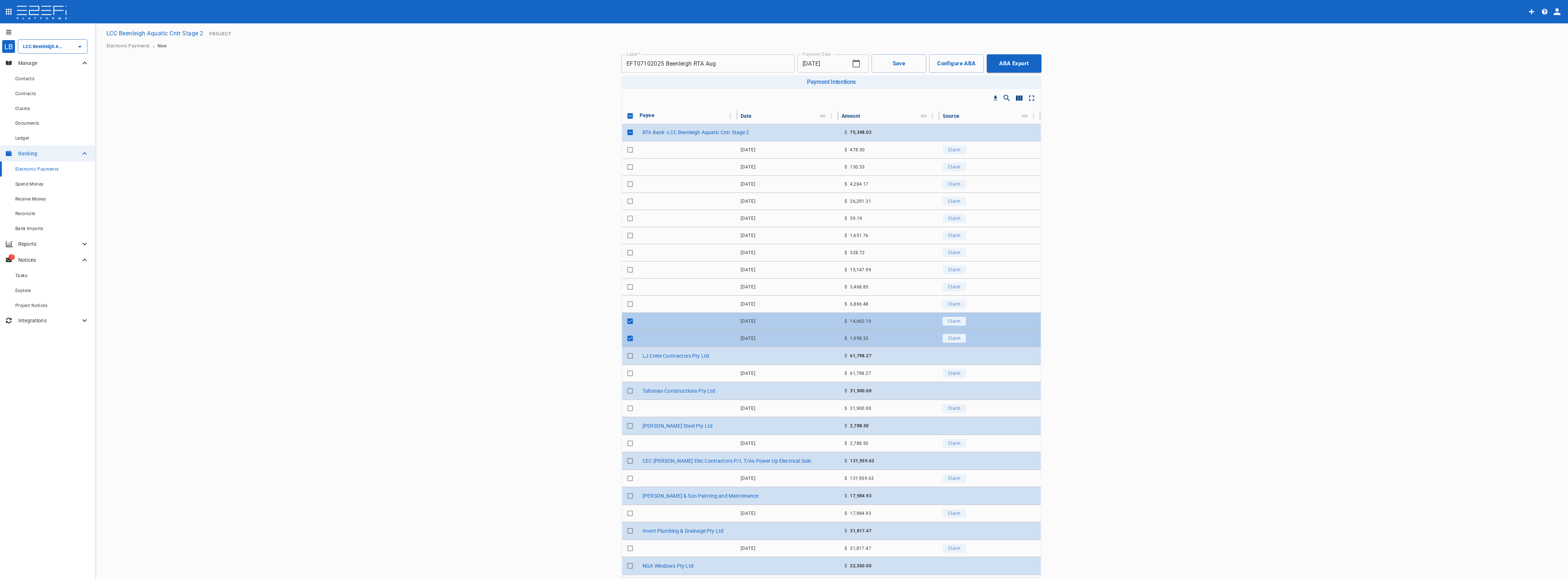
click at [625, 320] on input "Toggle select row" at bounding box center [630, 321] width 10 height 10
checkbox input "false"
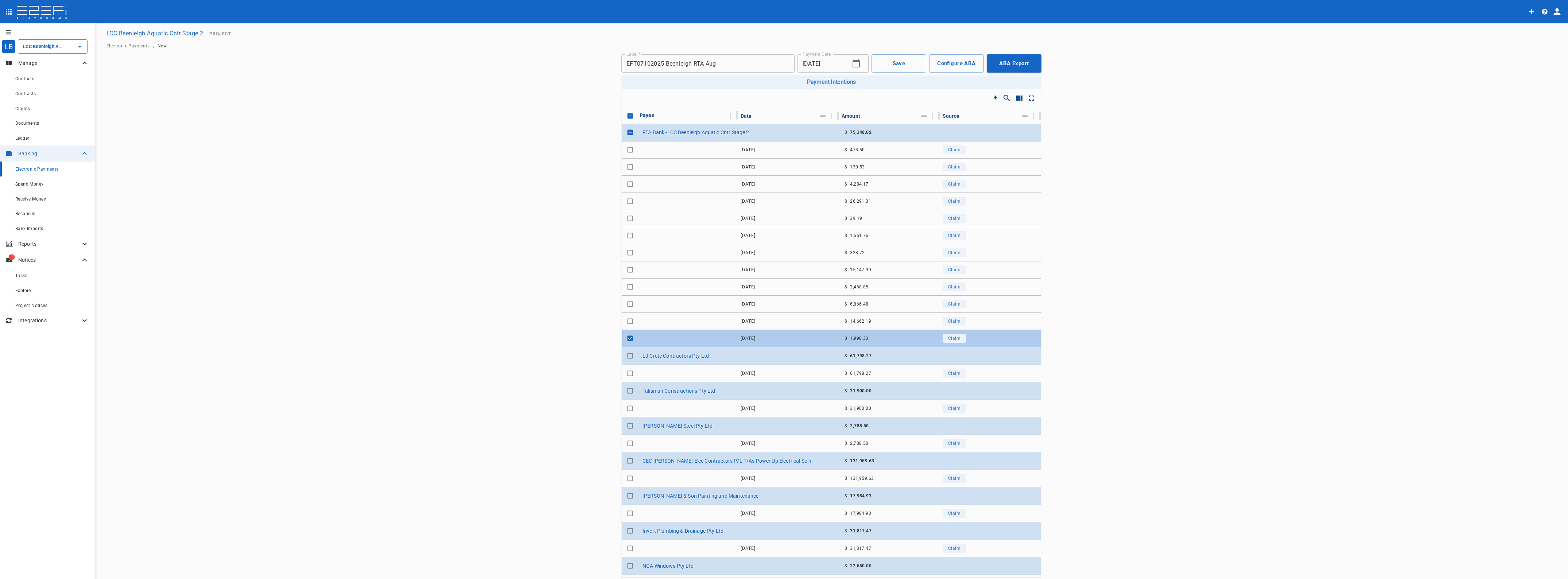
click at [628, 334] on td at bounding box center [629, 339] width 15 height 17
click at [626, 335] on input "Toggle select row" at bounding box center [630, 339] width 10 height 10
click at [625, 341] on input "Toggle select row" at bounding box center [630, 339] width 10 height 10
click at [625, 337] on input "Toggle select row" at bounding box center [630, 339] width 10 height 10
checkbox input "true"
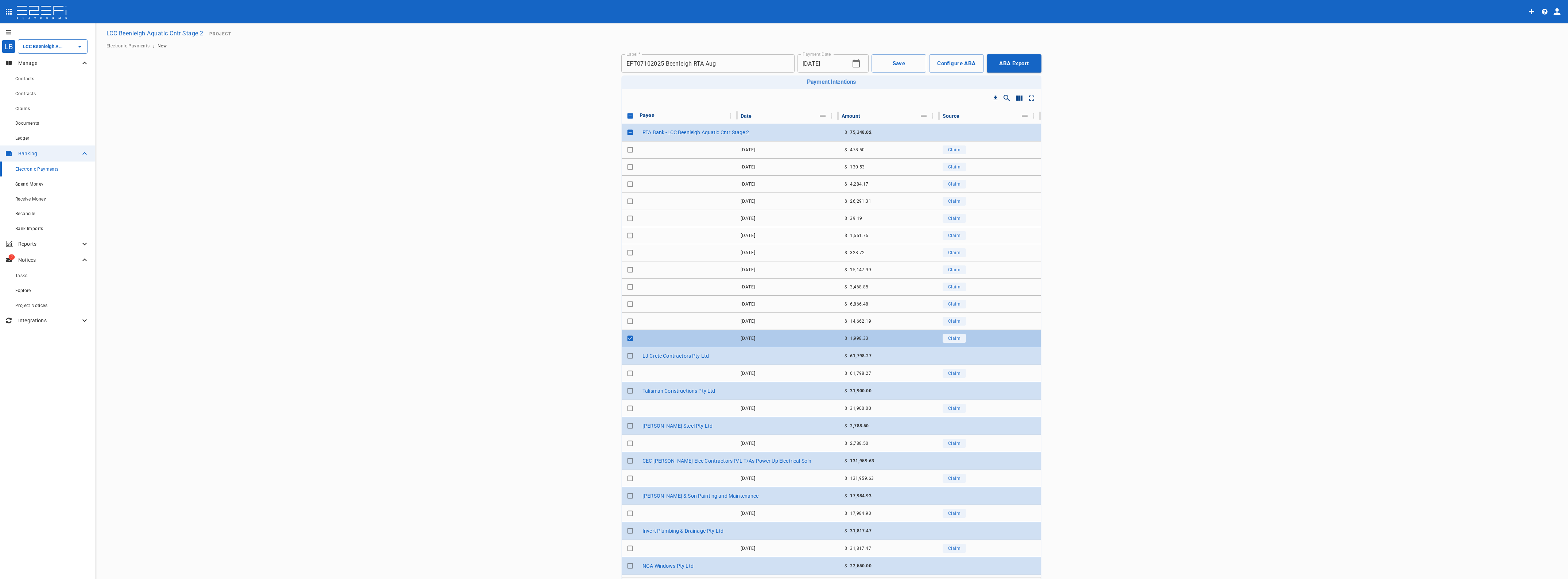
click at [626, 149] on input "Toggle select row" at bounding box center [630, 150] width 10 height 10
checkbox input "true"
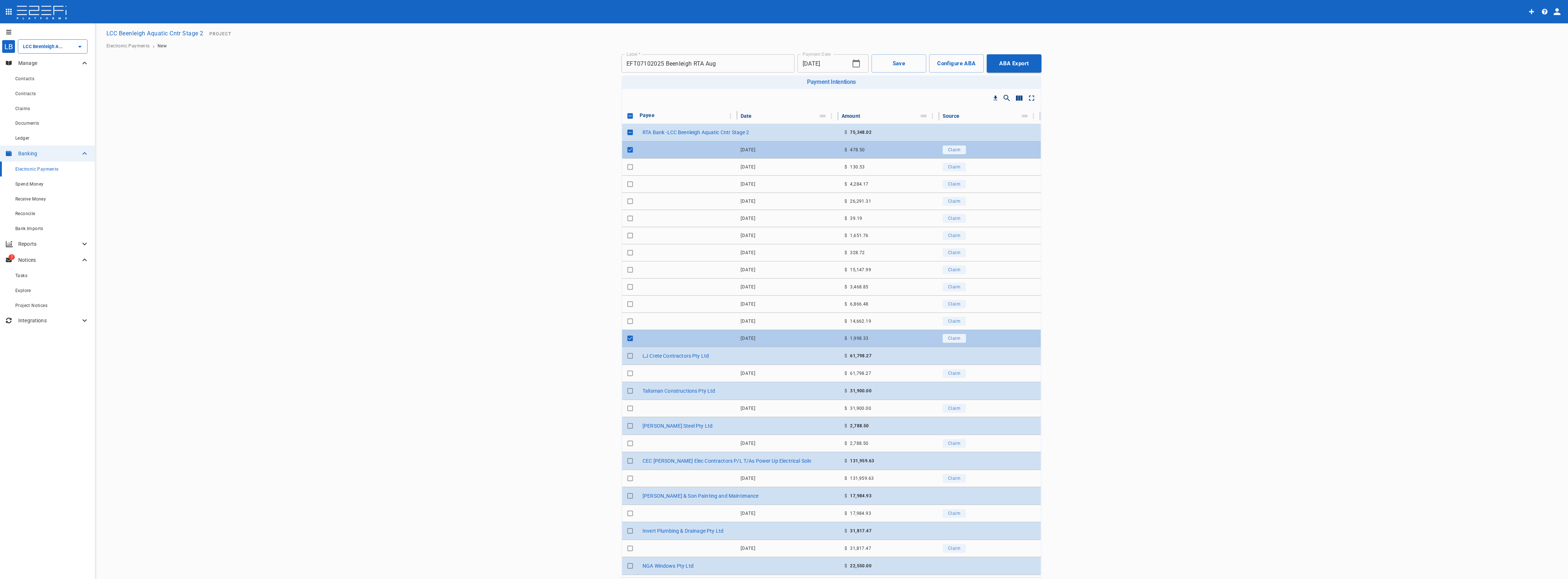
drag, startPoint x: 626, startPoint y: 164, endPoint x: 632, endPoint y: 190, distance: 26.7
click at [626, 165] on input "Toggle select row" at bounding box center [630, 167] width 10 height 10
checkbox input "true"
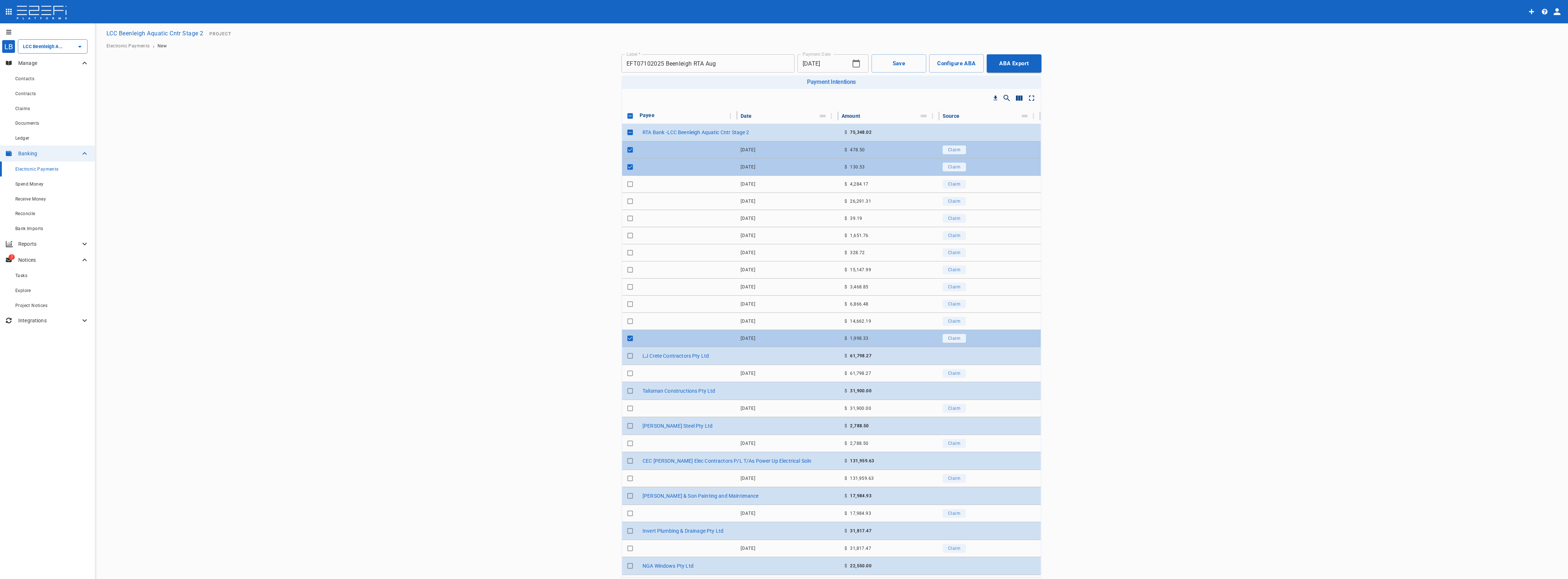
click at [626, 337] on input "Toggle select row" at bounding box center [630, 339] width 10 height 10
checkbox input "false"
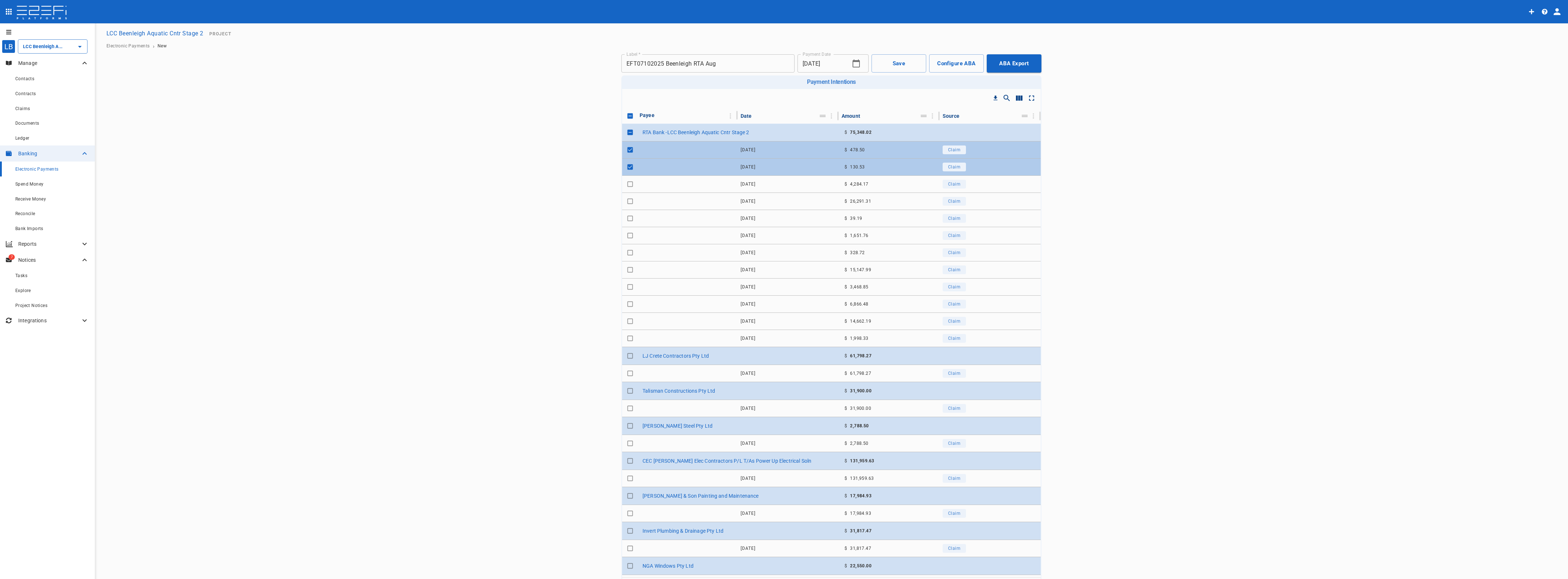
click at [627, 181] on input "Toggle select row" at bounding box center [630, 184] width 10 height 10
checkbox input "true"
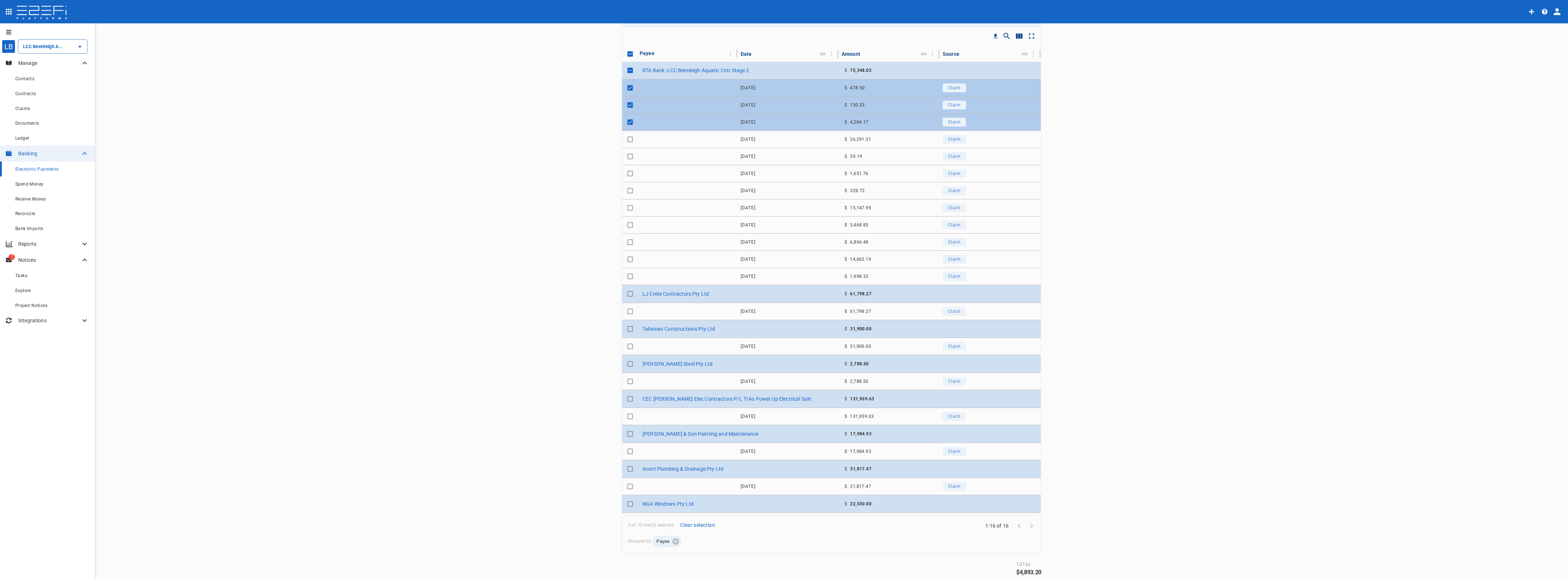
scroll to position [82, 0]
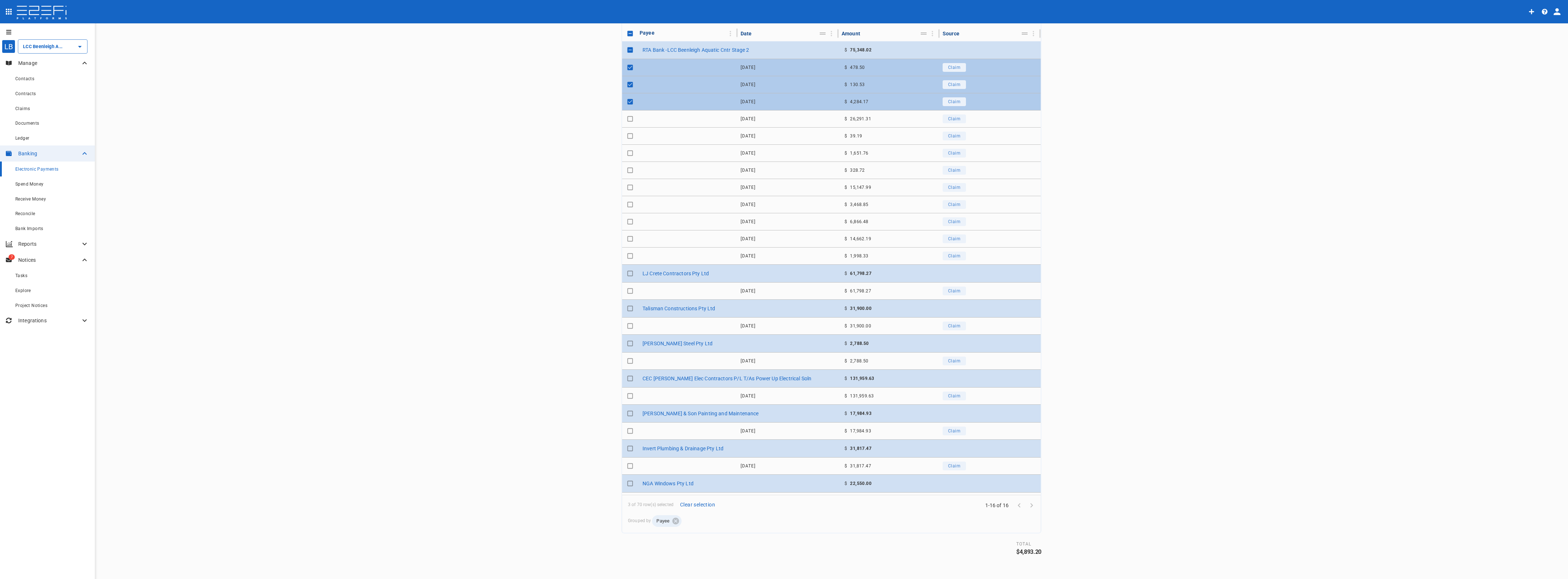
click at [626, 117] on input "Toggle select row" at bounding box center [630, 119] width 10 height 10
checkbox input "true"
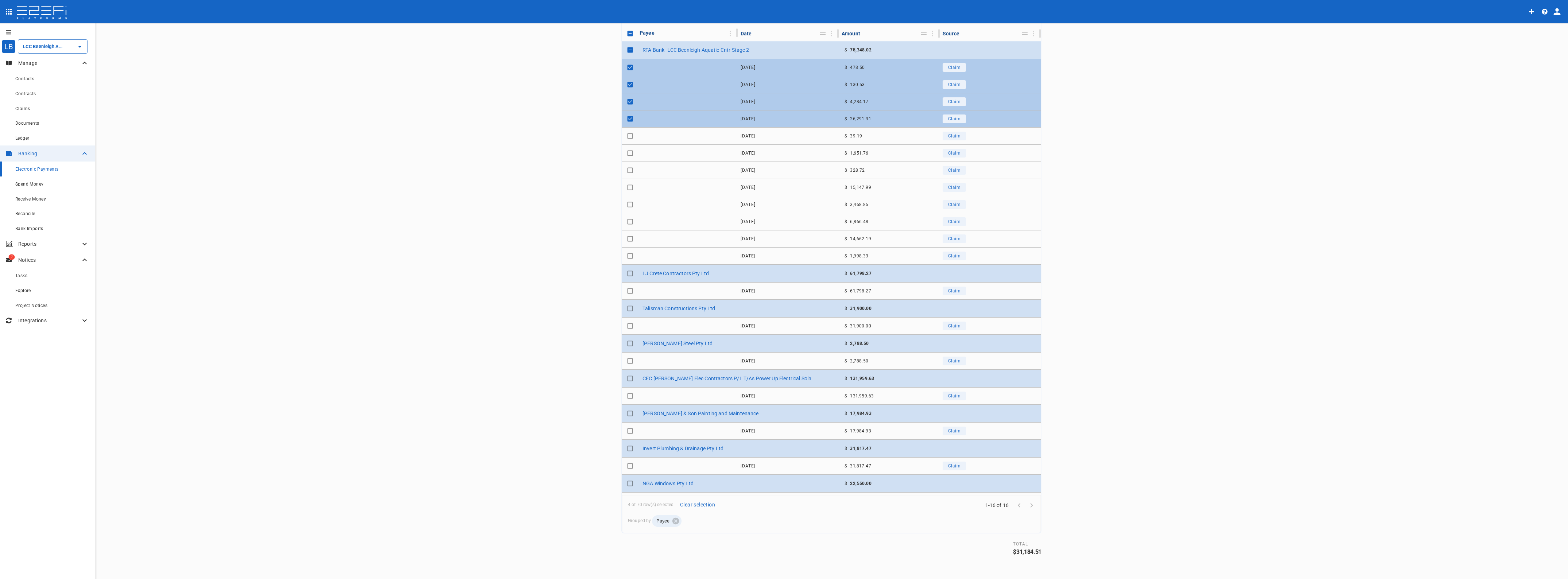
click at [625, 139] on input "Toggle select row" at bounding box center [630, 136] width 10 height 10
checkbox input "true"
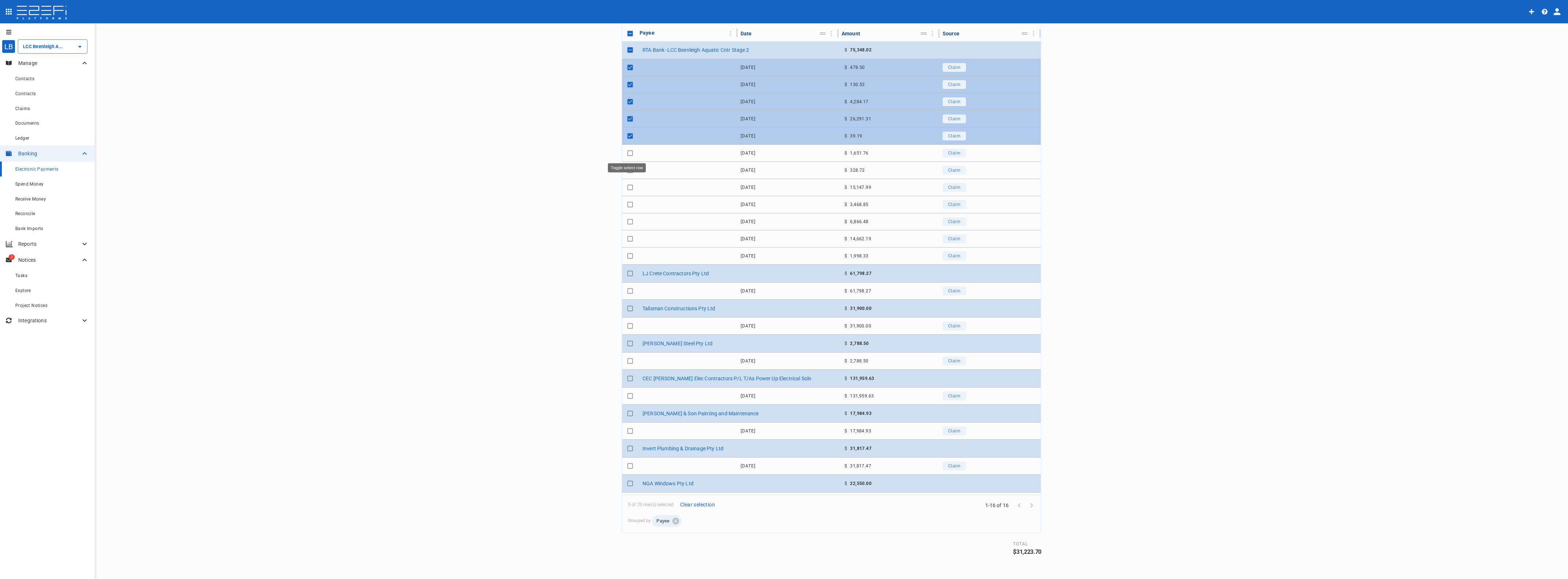
click at [625, 153] on input "Toggle select row" at bounding box center [630, 153] width 10 height 10
checkbox input "true"
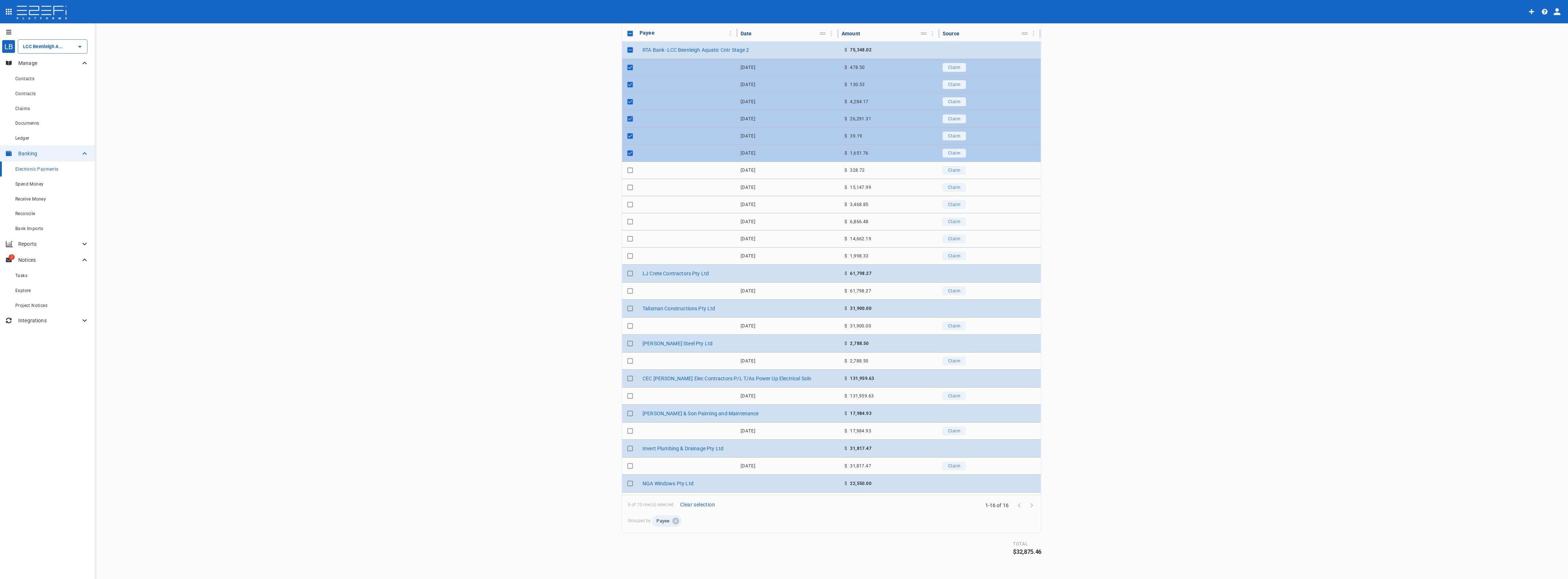
click at [625, 169] on input "Toggle select row" at bounding box center [630, 170] width 10 height 10
checkbox input "true"
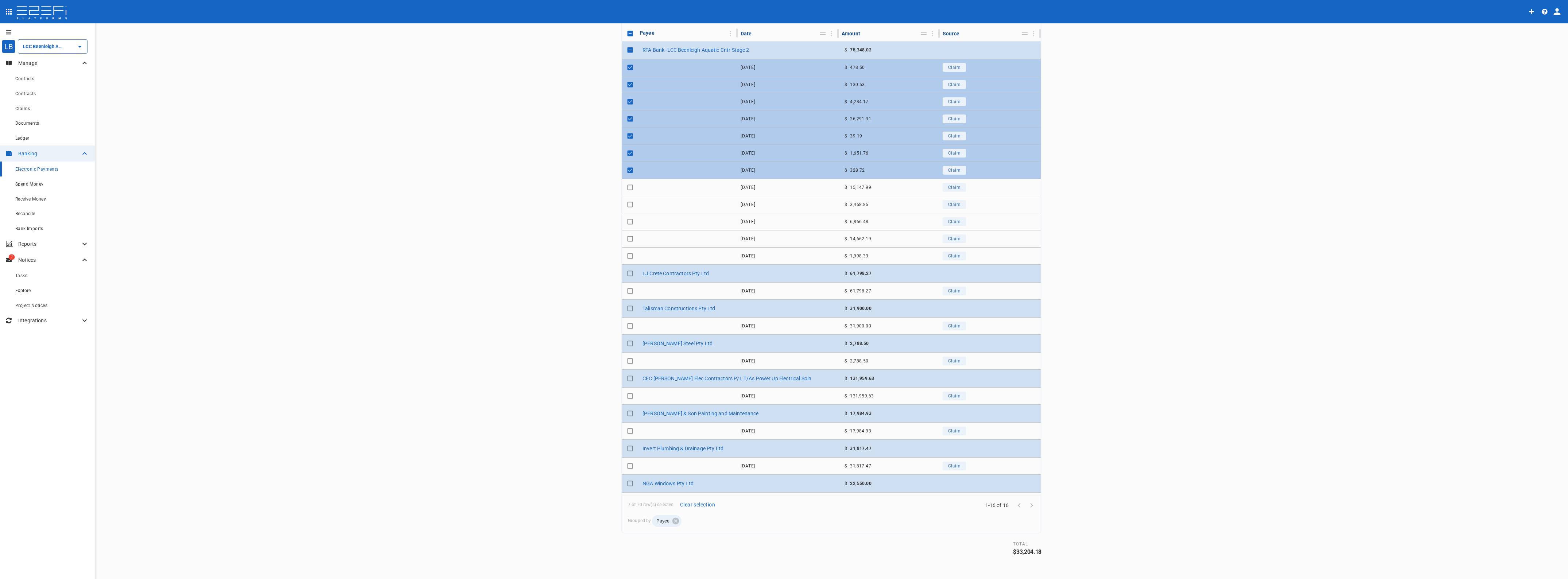
click at [625, 187] on input "Toggle select row" at bounding box center [630, 188] width 10 height 10
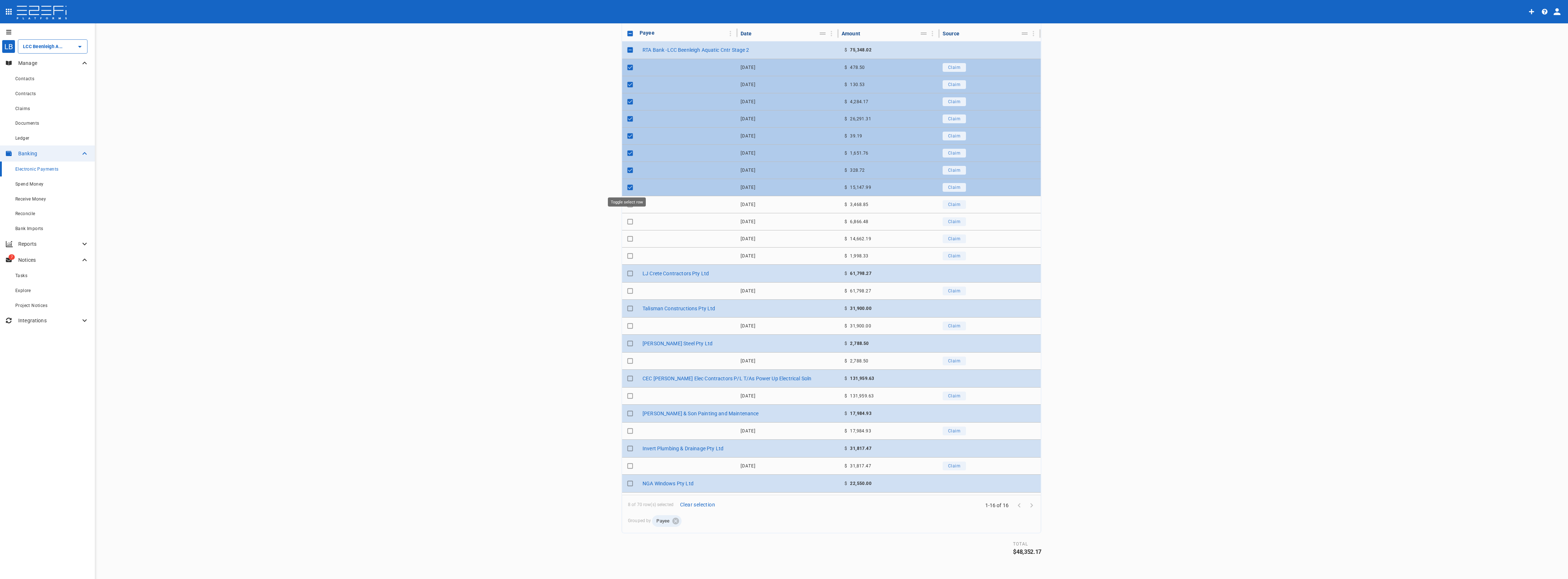
click at [625, 187] on input "Toggle select row" at bounding box center [630, 188] width 10 height 10
checkbox input "false"
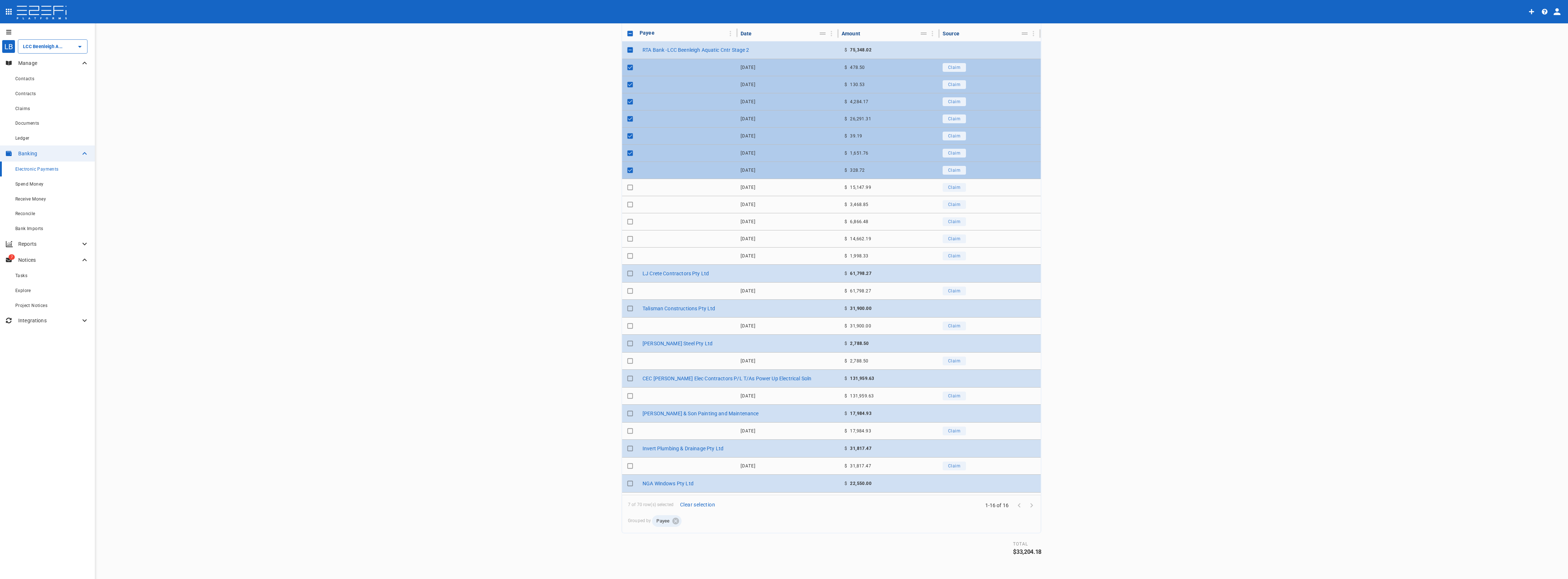
click at [626, 203] on input "Toggle select row" at bounding box center [630, 205] width 10 height 10
checkbox input "true"
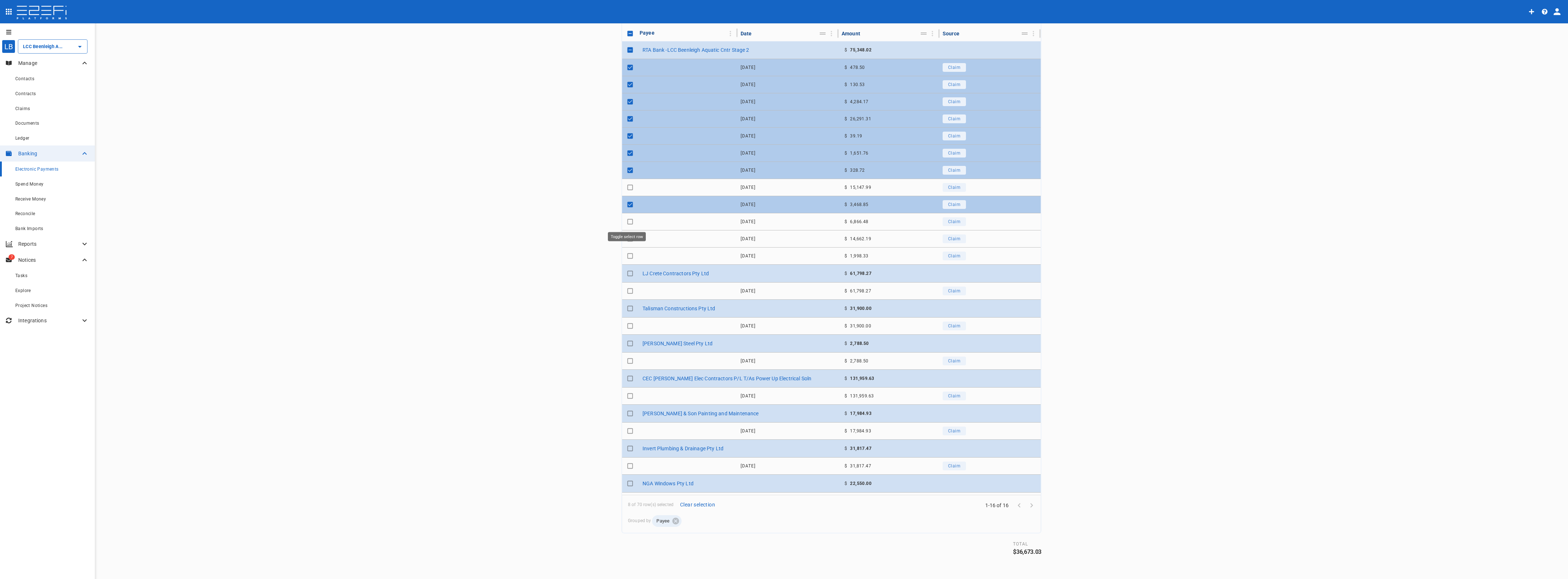
click at [626, 219] on input "Toggle select row" at bounding box center [630, 222] width 10 height 10
checkbox input "true"
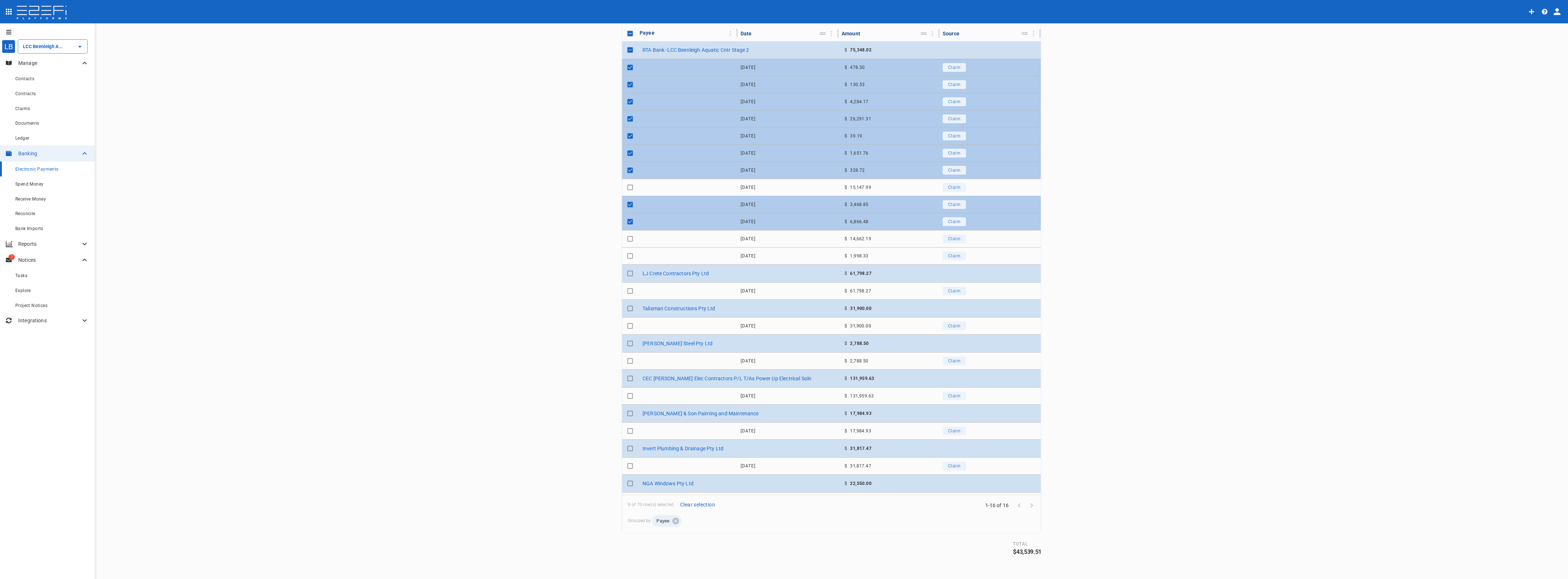
click at [626, 240] on input "Toggle select row" at bounding box center [630, 239] width 10 height 10
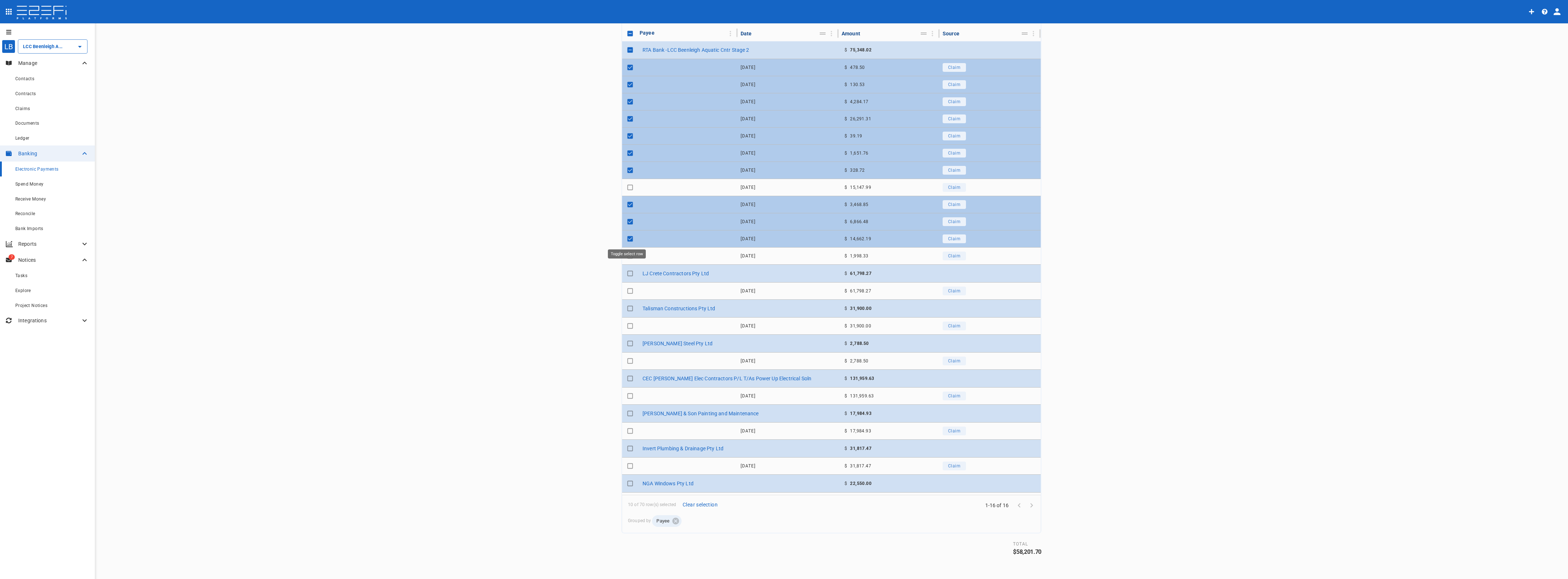
click at [626, 240] on input "Toggle select row" at bounding box center [630, 239] width 10 height 10
checkbox input "false"
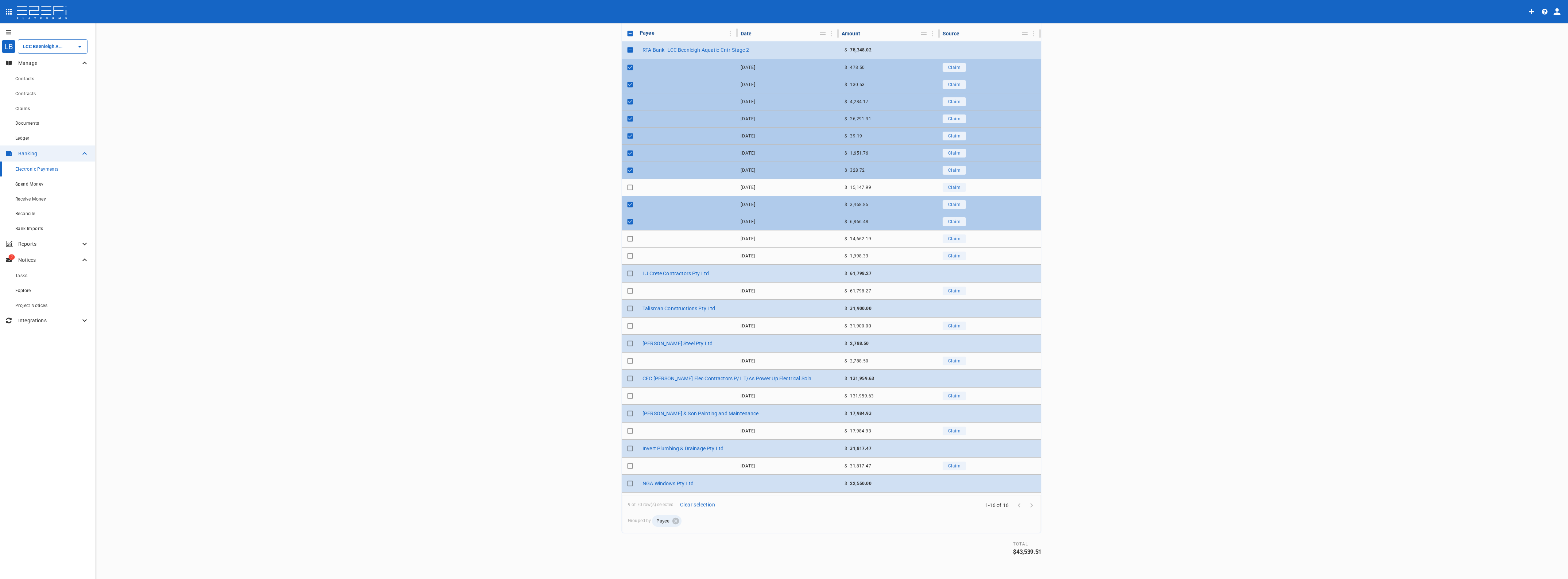
click at [625, 256] on input "Toggle select row" at bounding box center [630, 256] width 10 height 10
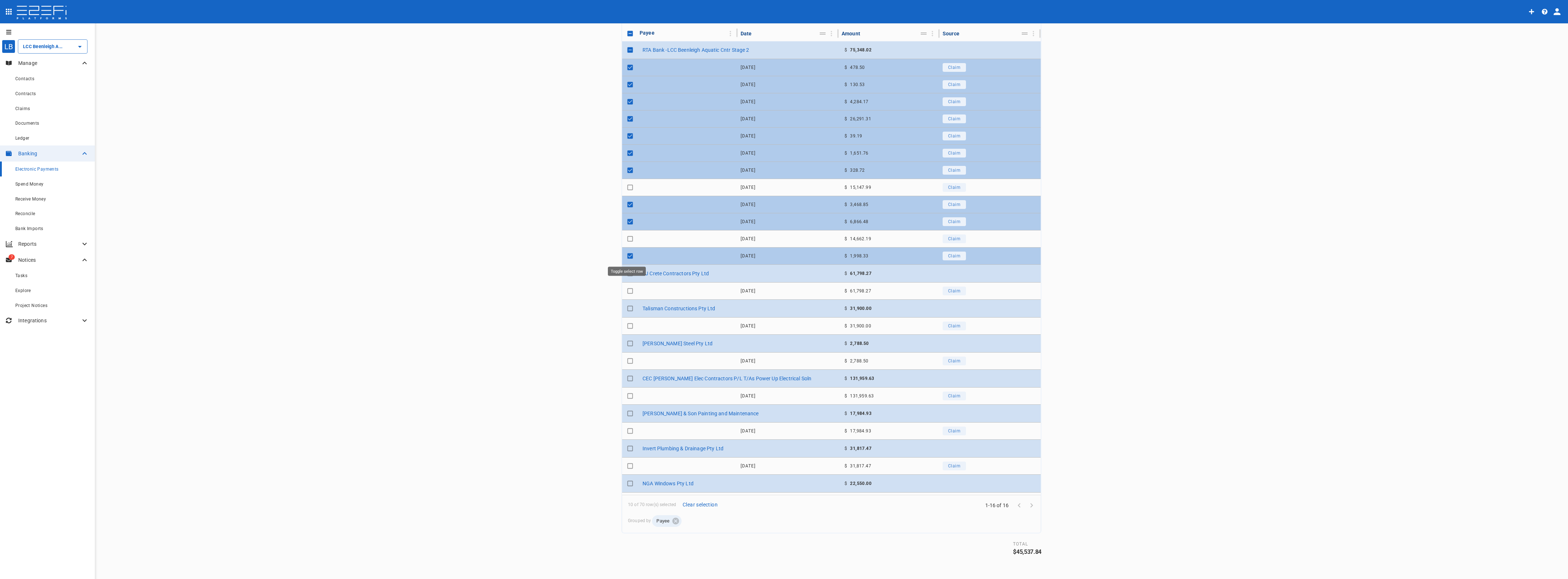
click at [625, 256] on input "Toggle select row" at bounding box center [630, 256] width 10 height 10
checkbox input "false"
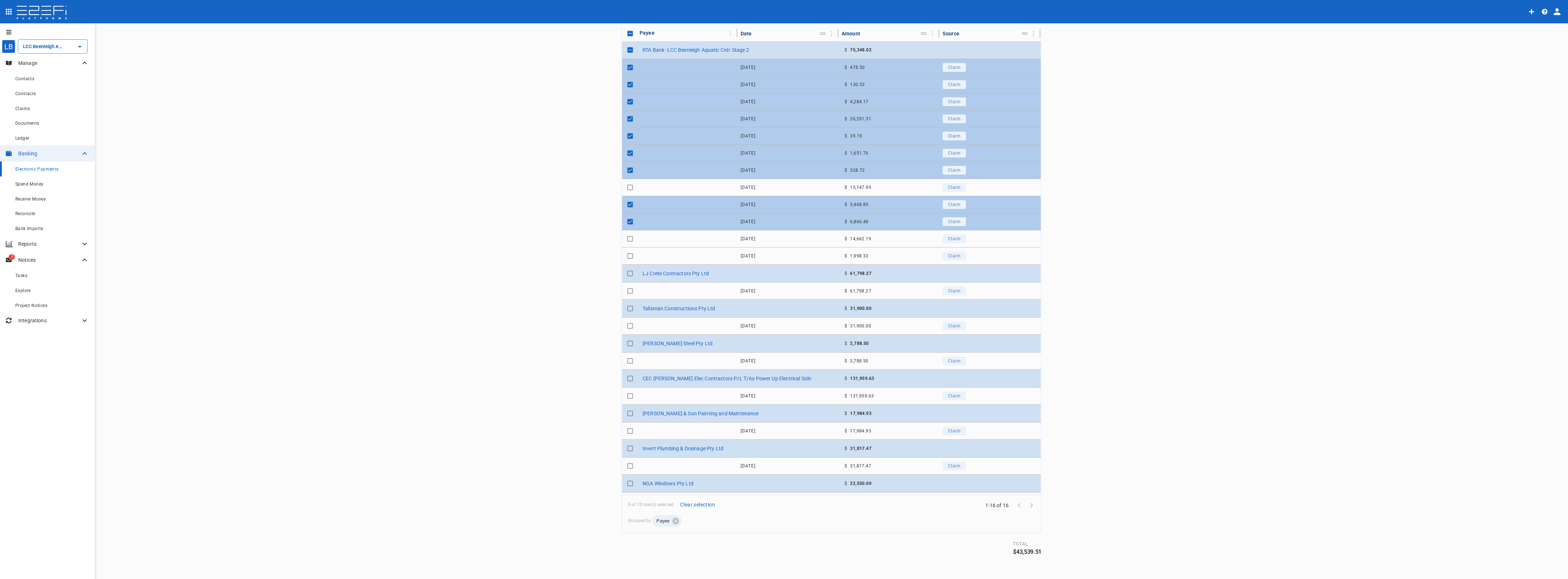
click at [625, 222] on input "Toggle select row" at bounding box center [630, 222] width 10 height 10
checkbox input "false"
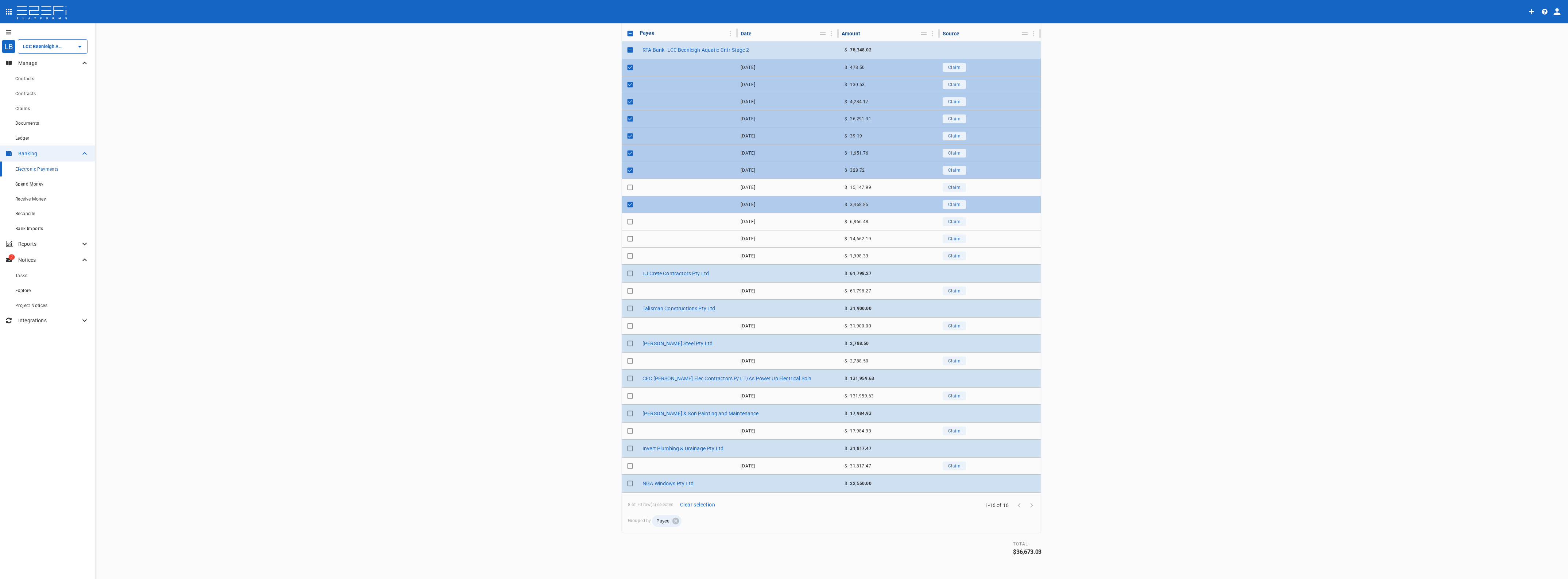
click at [625, 187] on input "Toggle select row" at bounding box center [630, 188] width 10 height 10
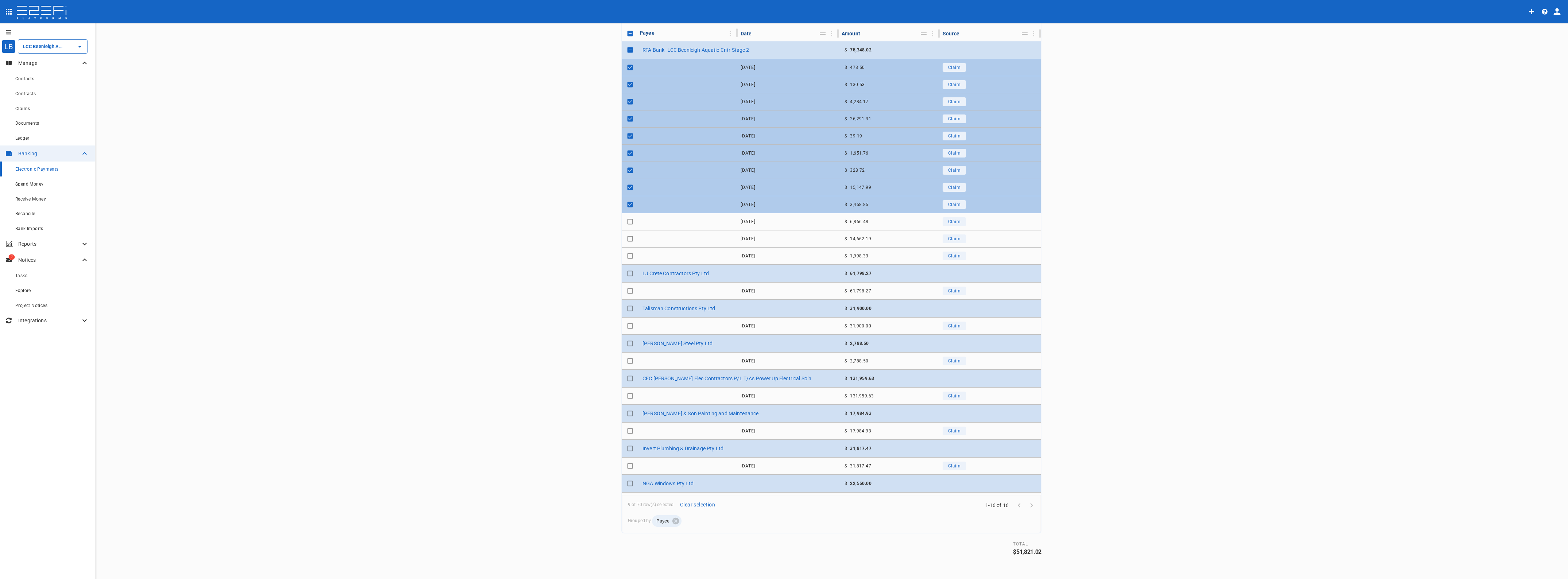
scroll to position [0, 0]
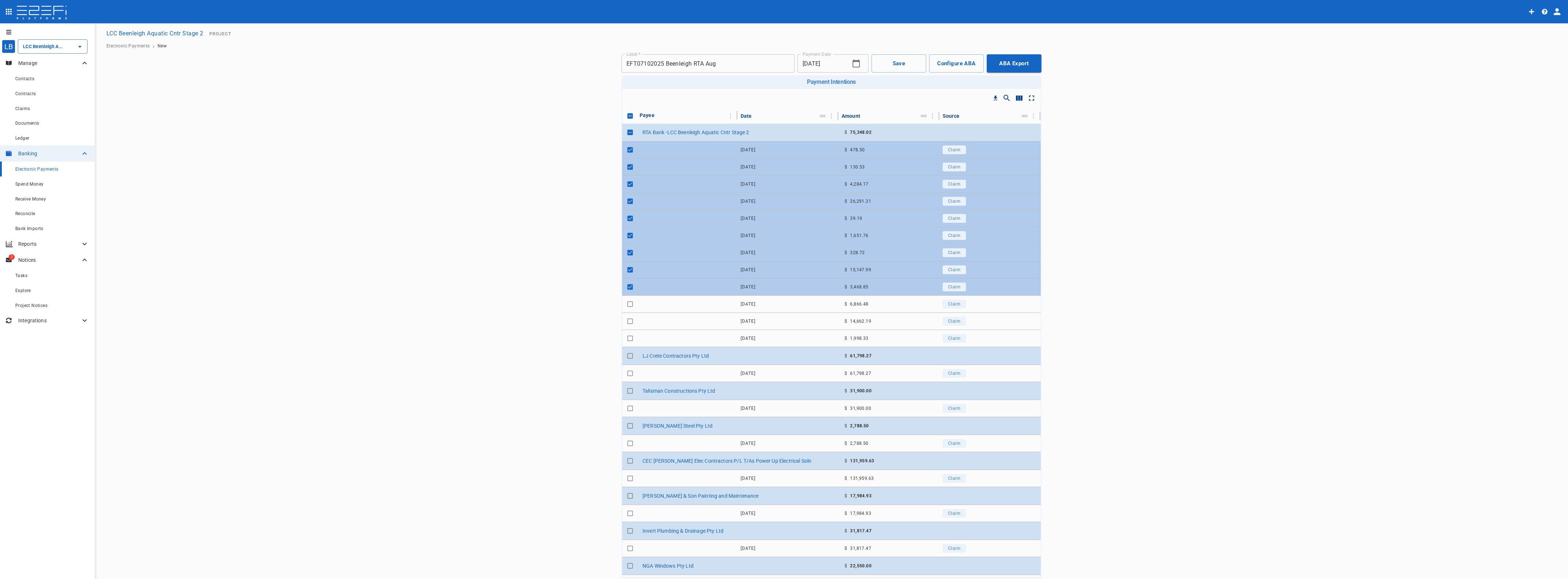
click at [628, 272] on input "Toggle select row" at bounding box center [630, 270] width 10 height 10
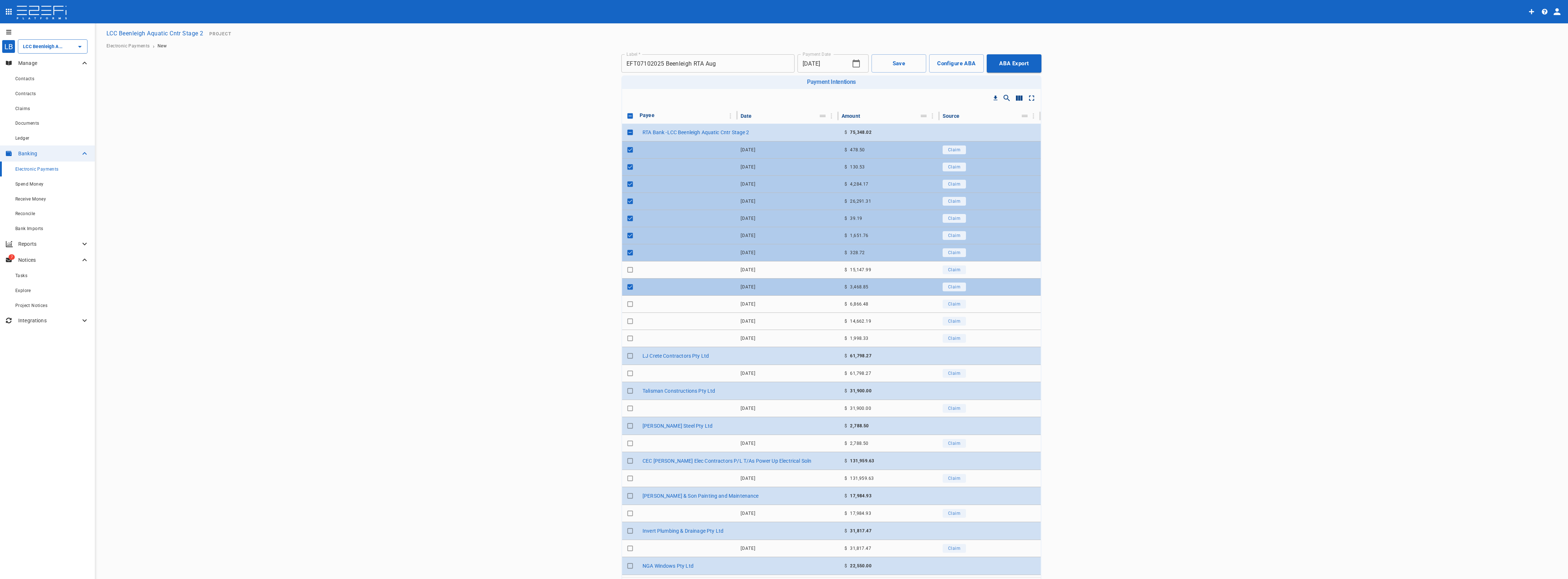
click at [626, 271] on input "Toggle select row" at bounding box center [630, 270] width 10 height 10
checkbox input "true"
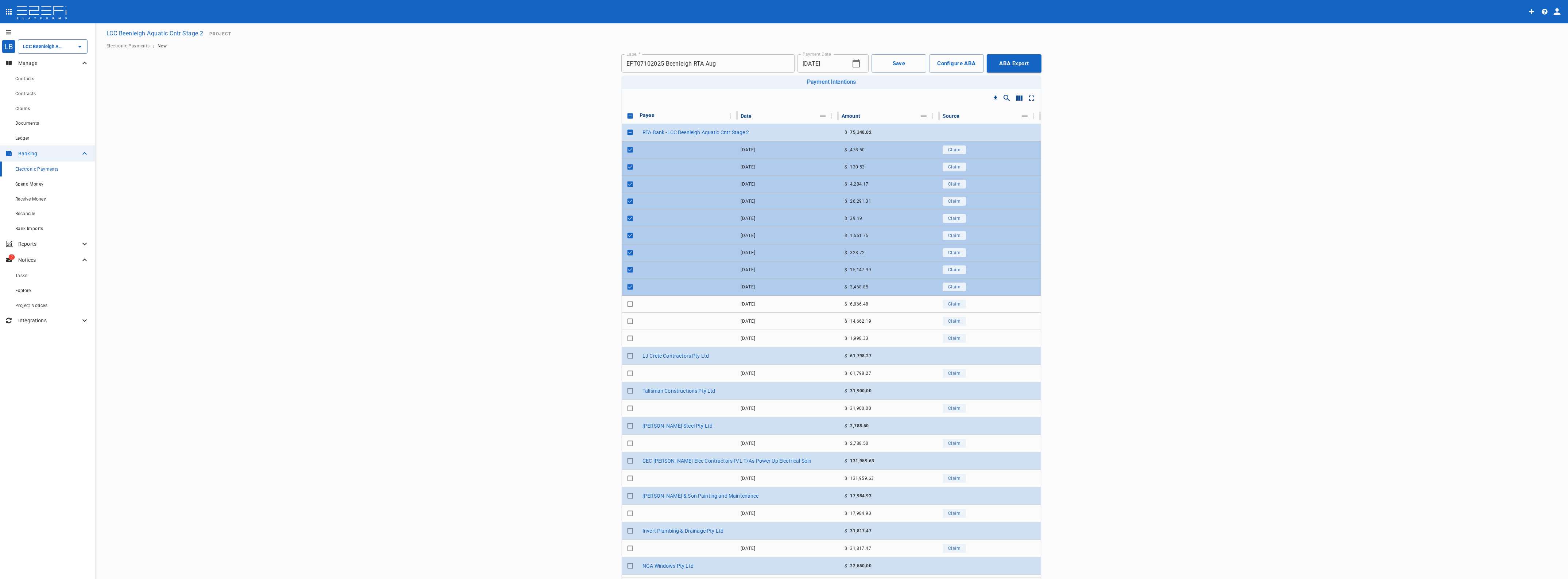
click at [626, 286] on input "Toggle select row" at bounding box center [630, 287] width 10 height 10
checkbox input "false"
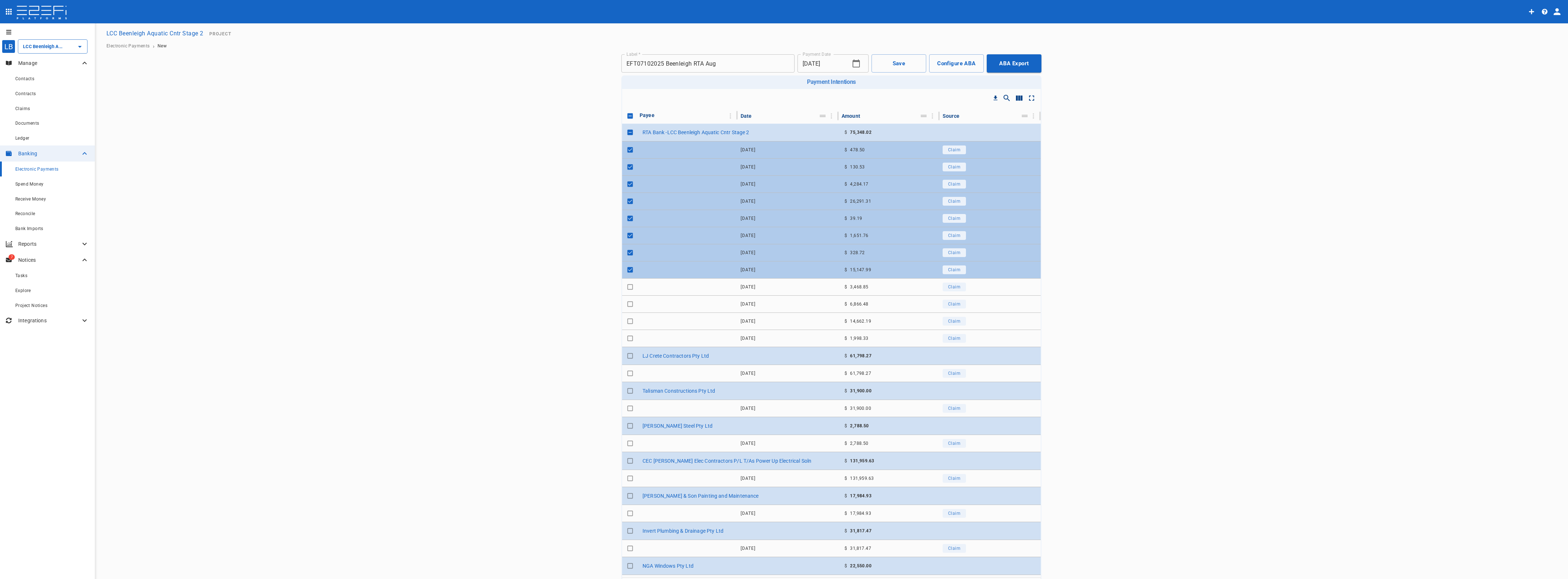
click at [914, 65] on button "Save" at bounding box center [899, 63] width 55 height 18
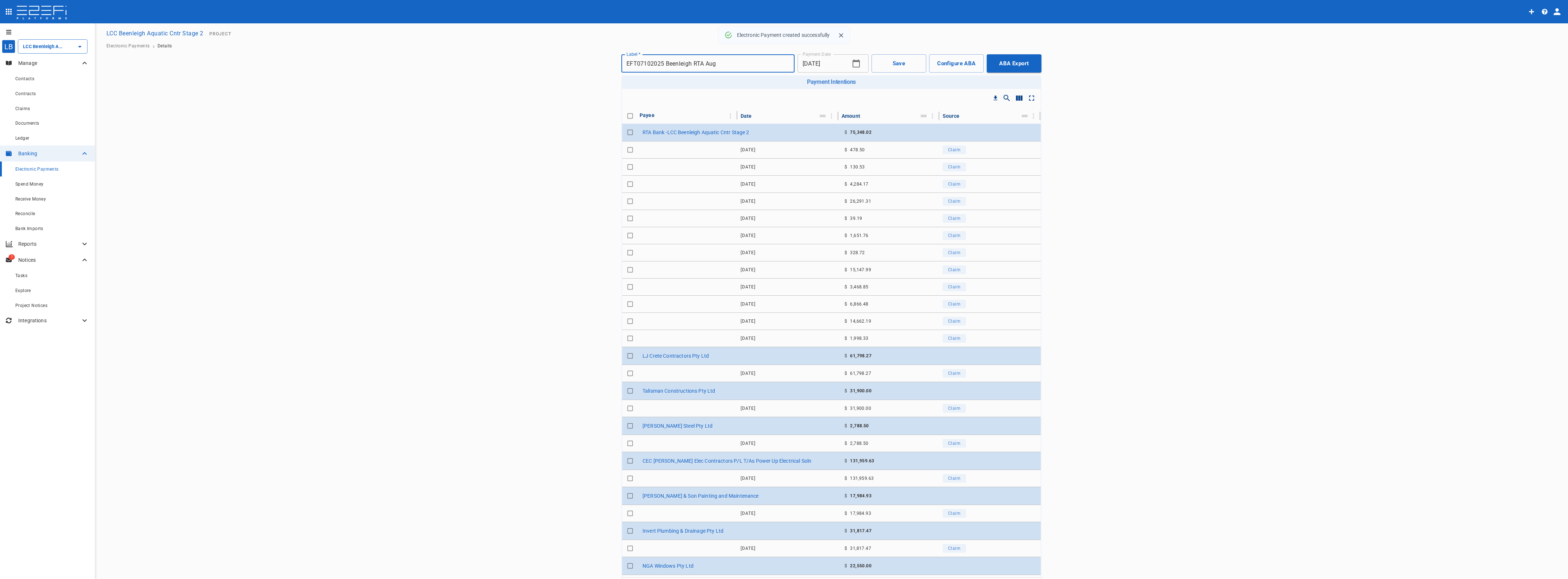
checkbox input "true"
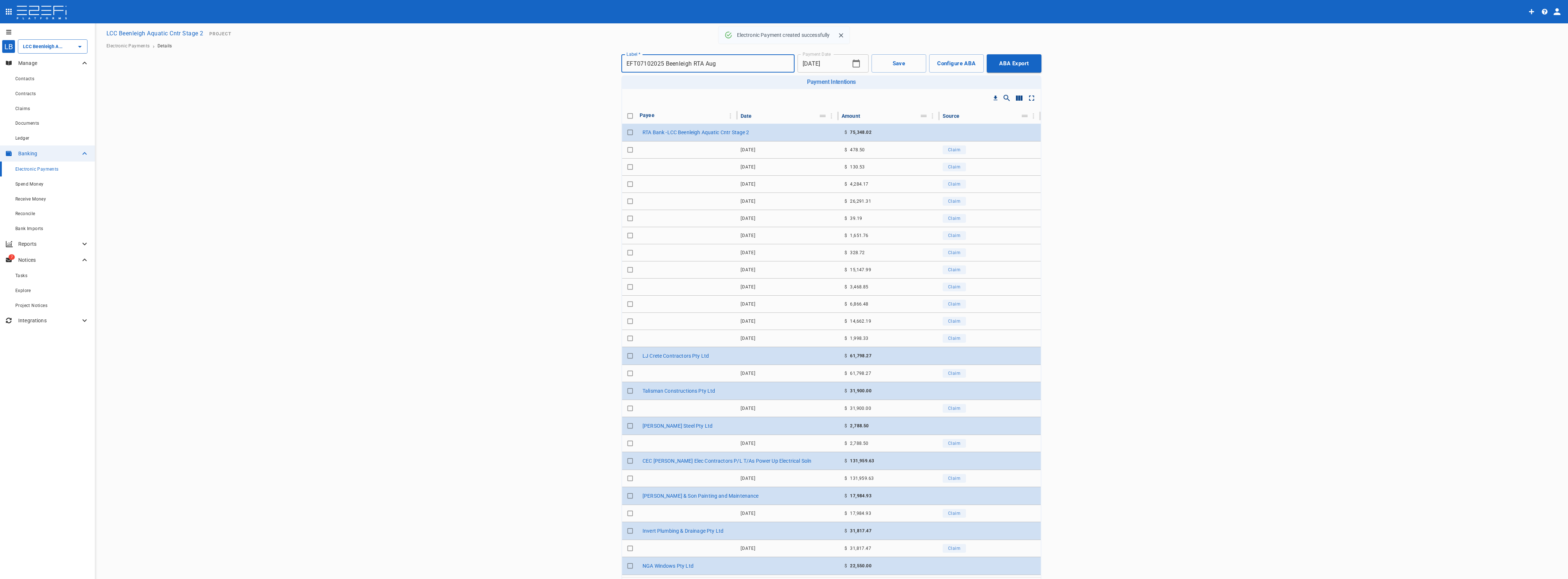
checkbox input "true"
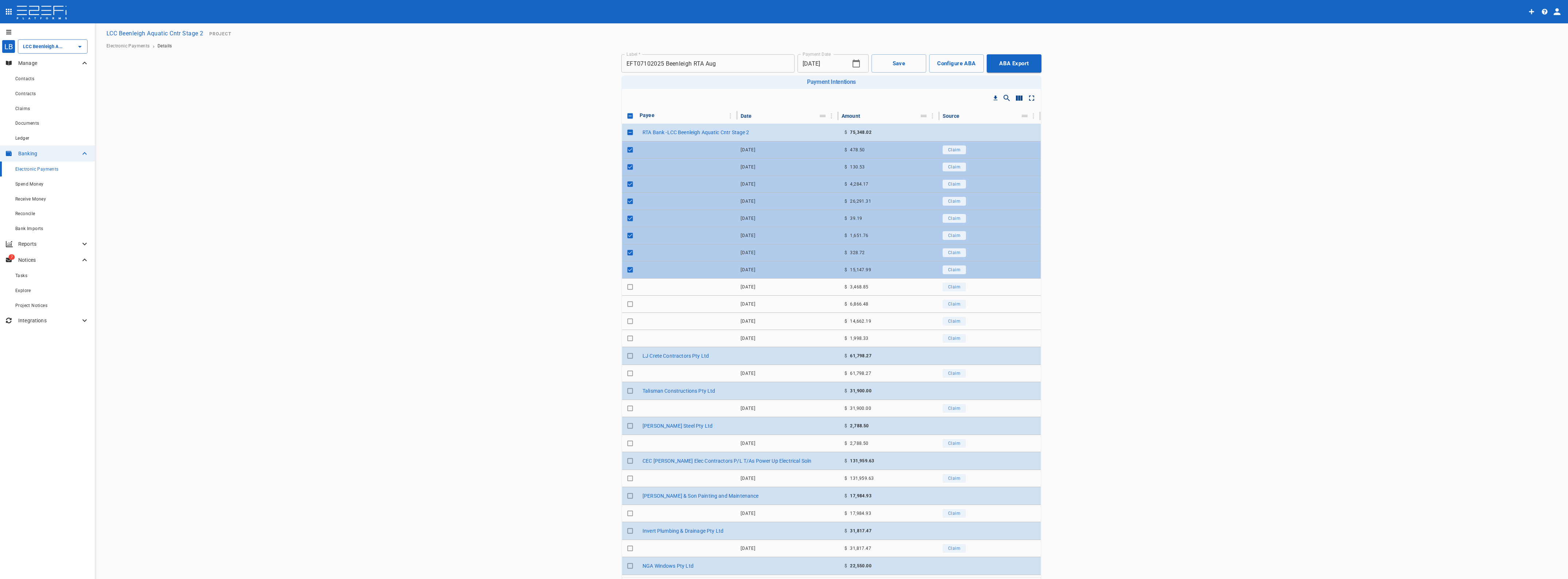
click at [898, 62] on button "Save" at bounding box center [899, 63] width 55 height 18
click at [1020, 60] on button "ABA Export" at bounding box center [1014, 63] width 55 height 18
